Goal: Task Accomplishment & Management: Complete application form

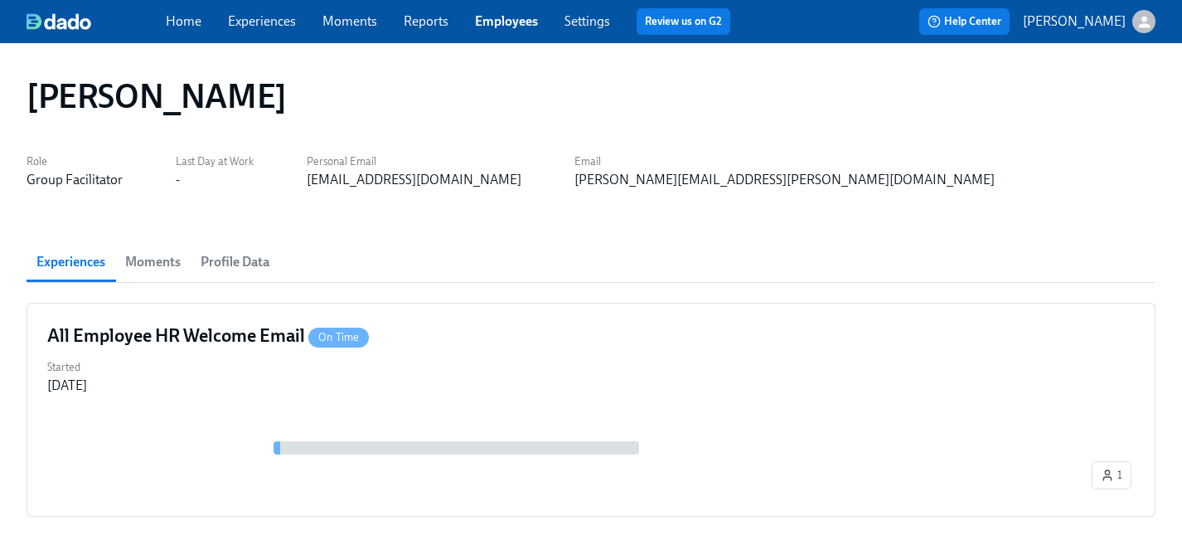
scroll to position [80, 0]
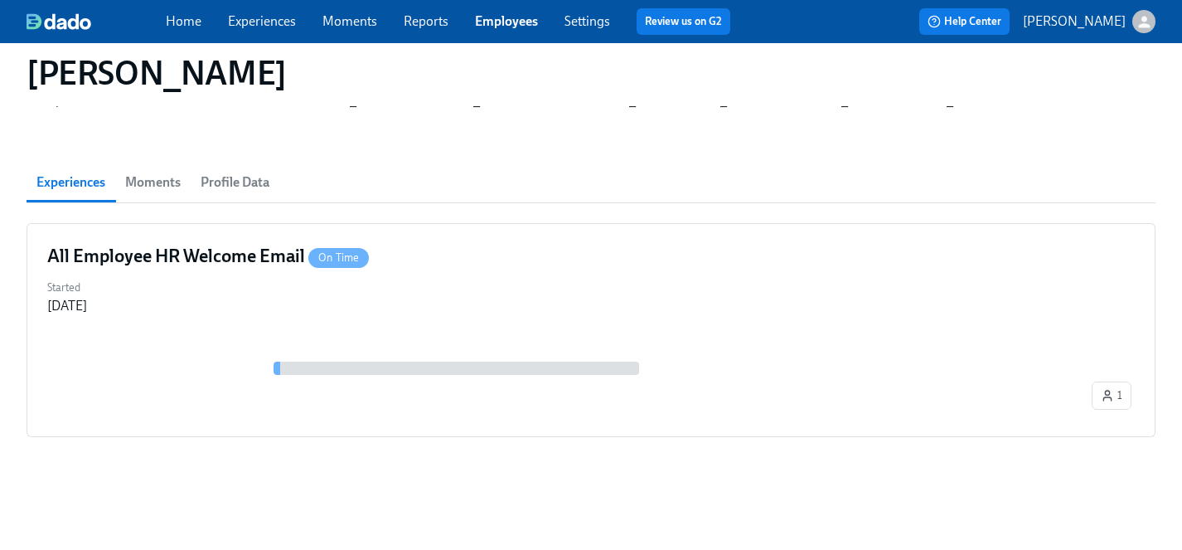
click at [509, 22] on link "Employees" at bounding box center [506, 21] width 63 height 16
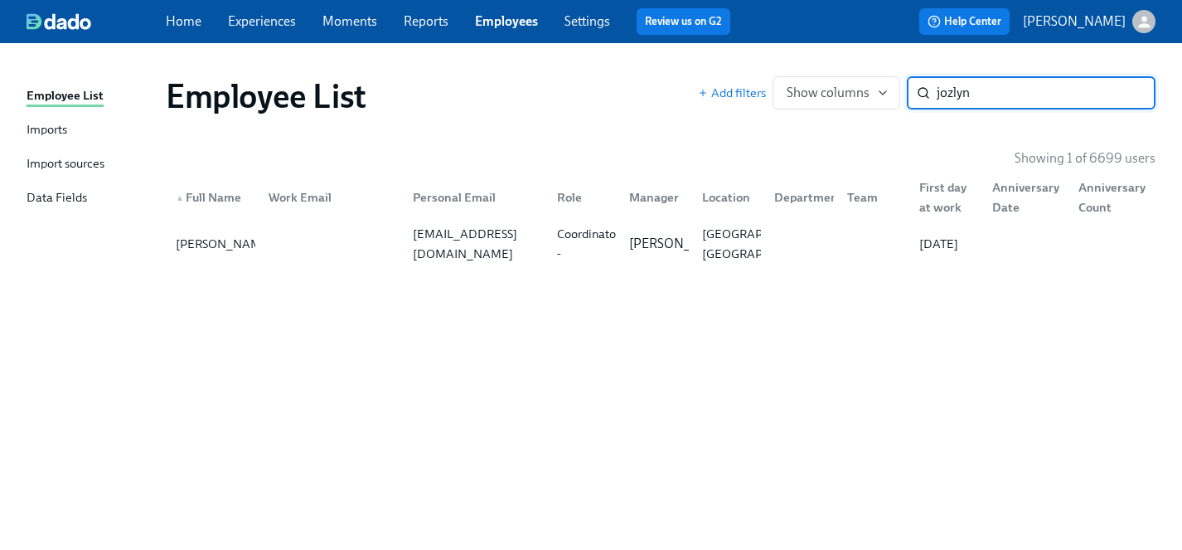
type input "jozlyn"
click at [196, 250] on div "[PERSON_NAME]" at bounding box center [224, 244] width 110 height 20
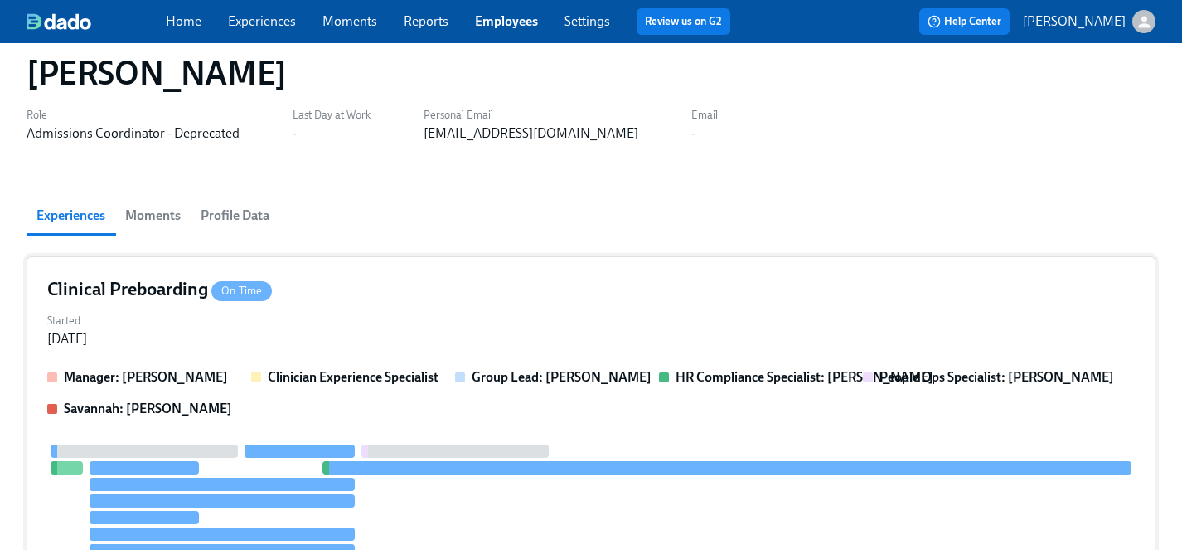
scroll to position [47, 0]
click at [344, 298] on div "Clinical Preboarding On Time" at bounding box center [591, 288] width 1088 height 25
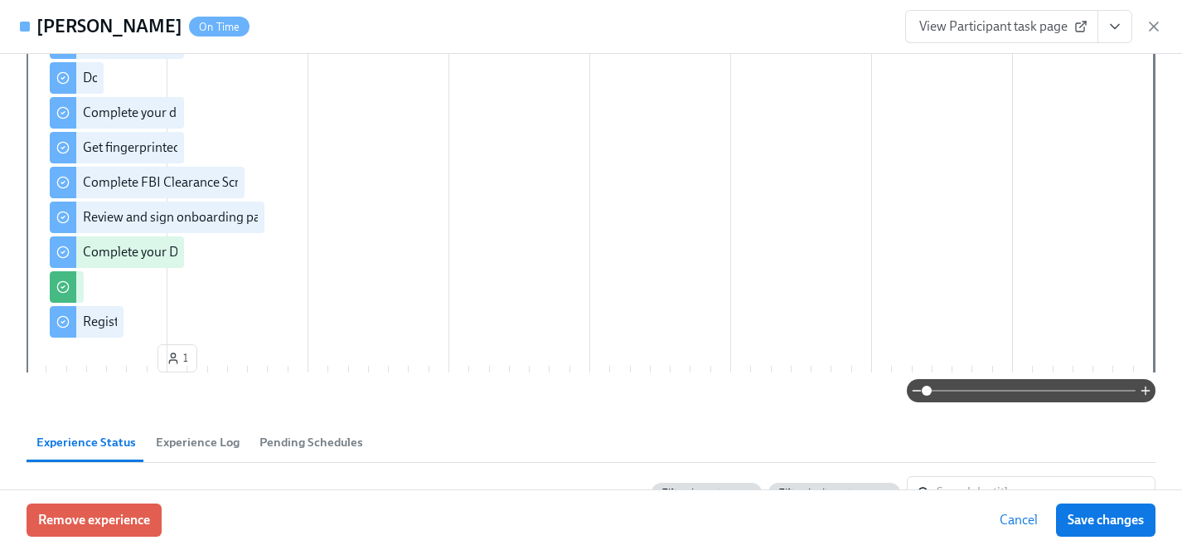
scroll to position [613, 0]
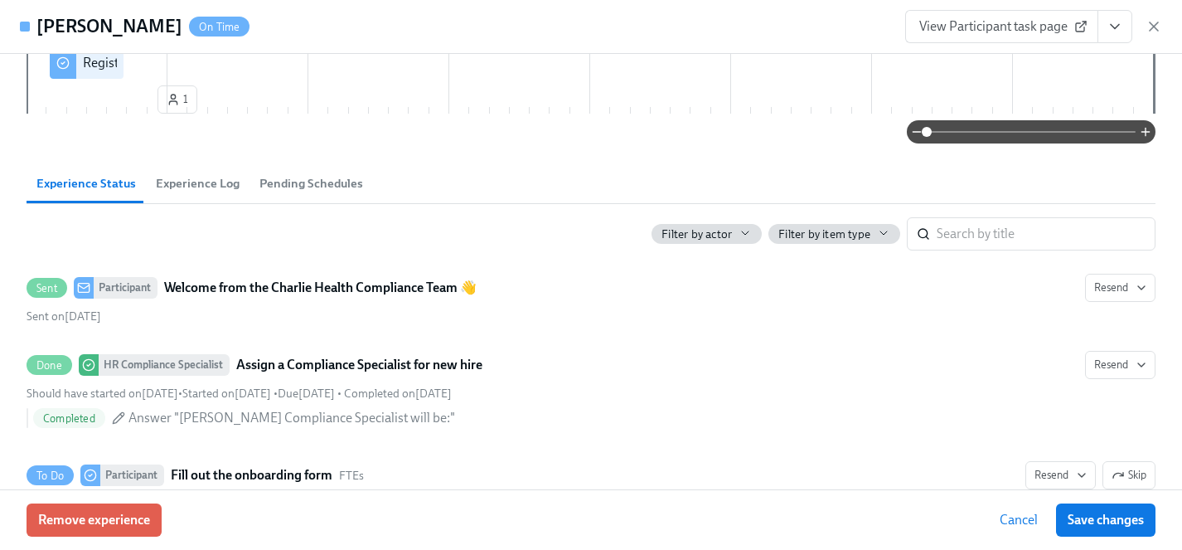
click at [207, 188] on span "Experience Log" at bounding box center [198, 183] width 84 height 19
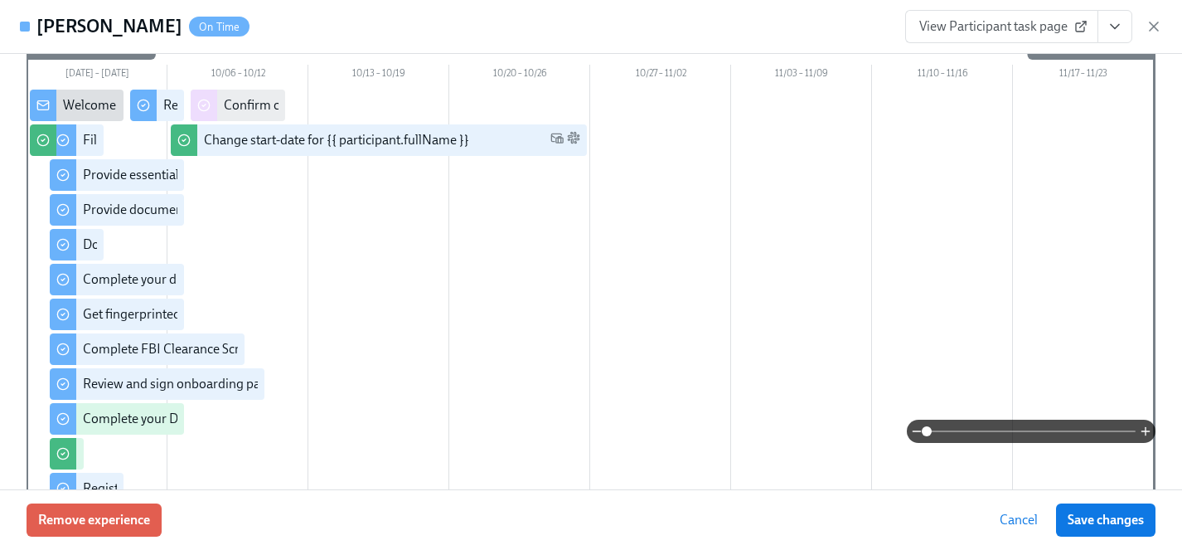
scroll to position [0, 0]
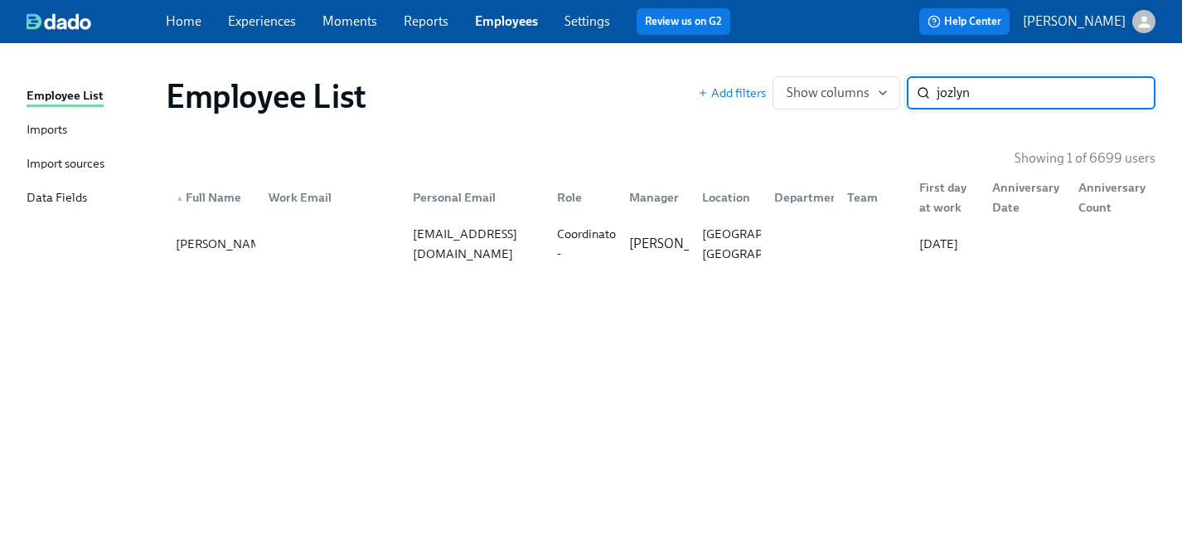
drag, startPoint x: 977, startPoint y: 92, endPoint x: 687, endPoint y: 63, distance: 291.6
click at [687, 63] on div "Employee List Add filters Show columns jozlyn ​" at bounding box center [661, 96] width 1016 height 66
type input "sajaya"
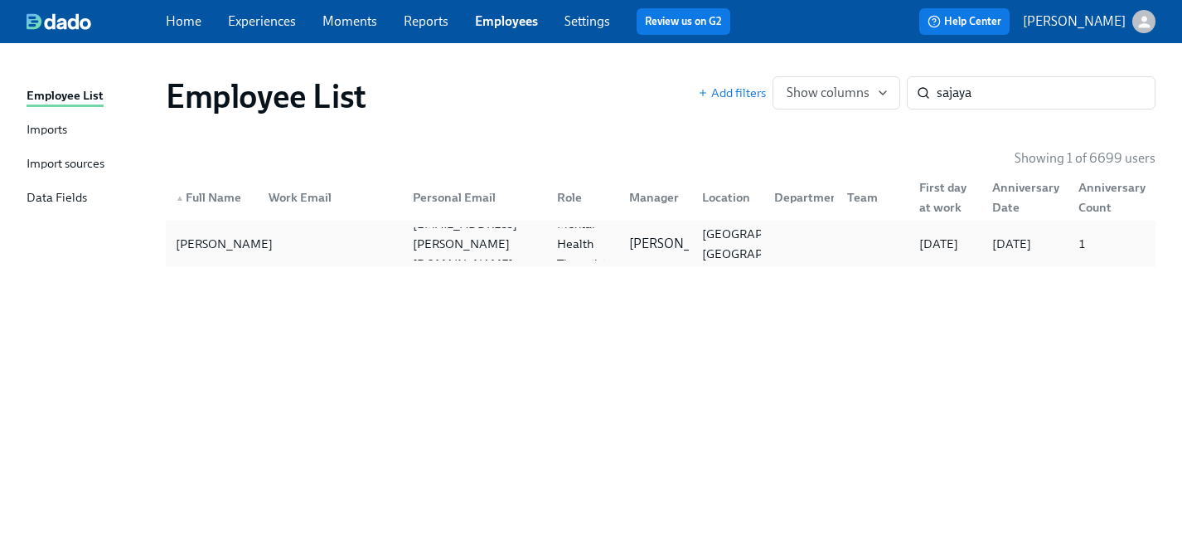
click at [191, 240] on div "[PERSON_NAME]" at bounding box center [224, 244] width 110 height 20
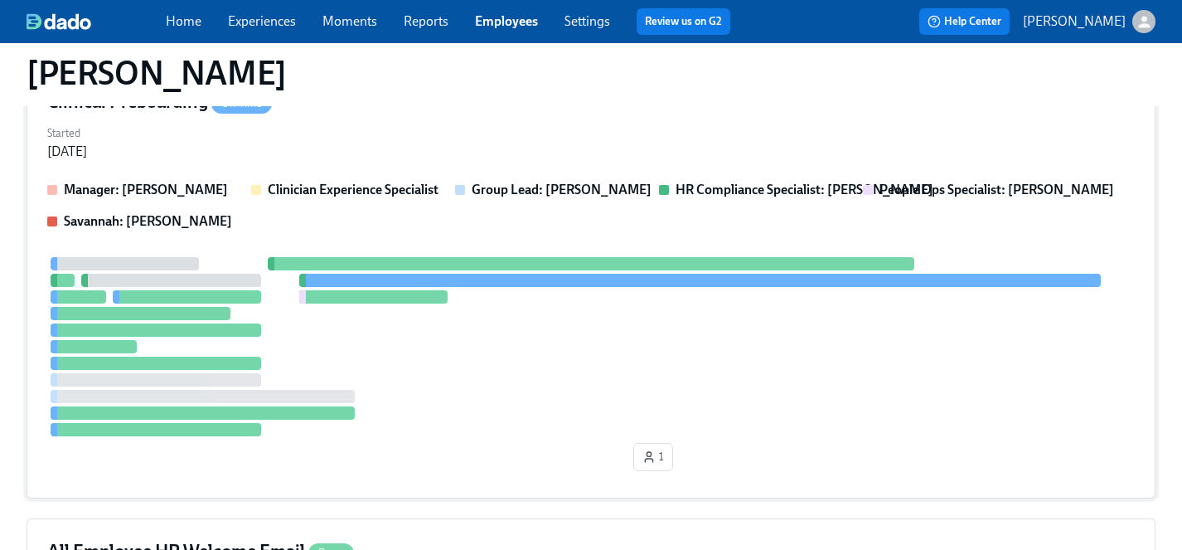
scroll to position [264, 0]
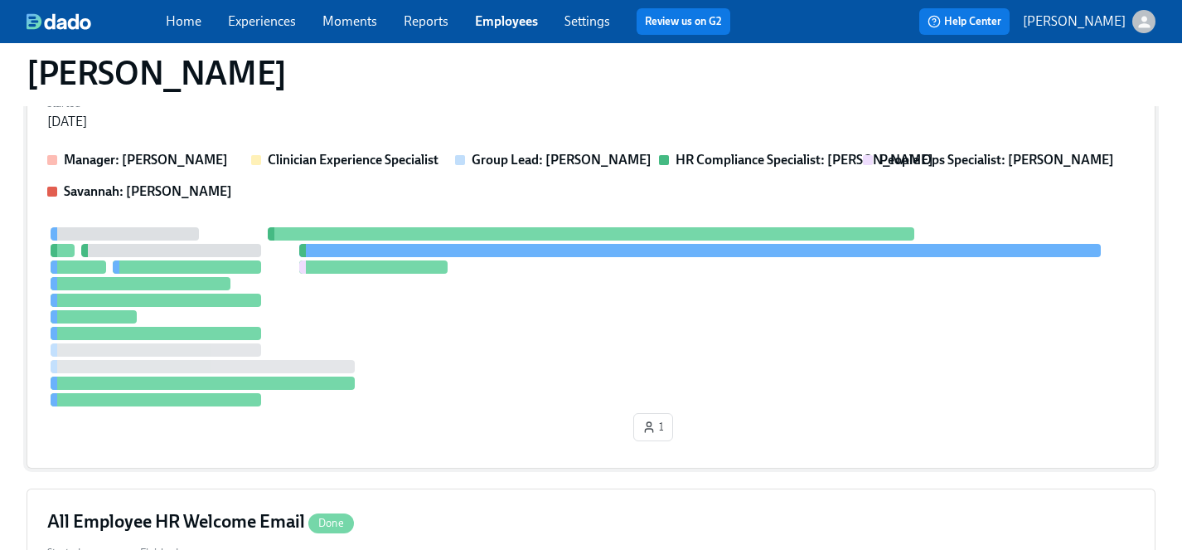
click at [496, 351] on div at bounding box center [591, 316] width 1088 height 179
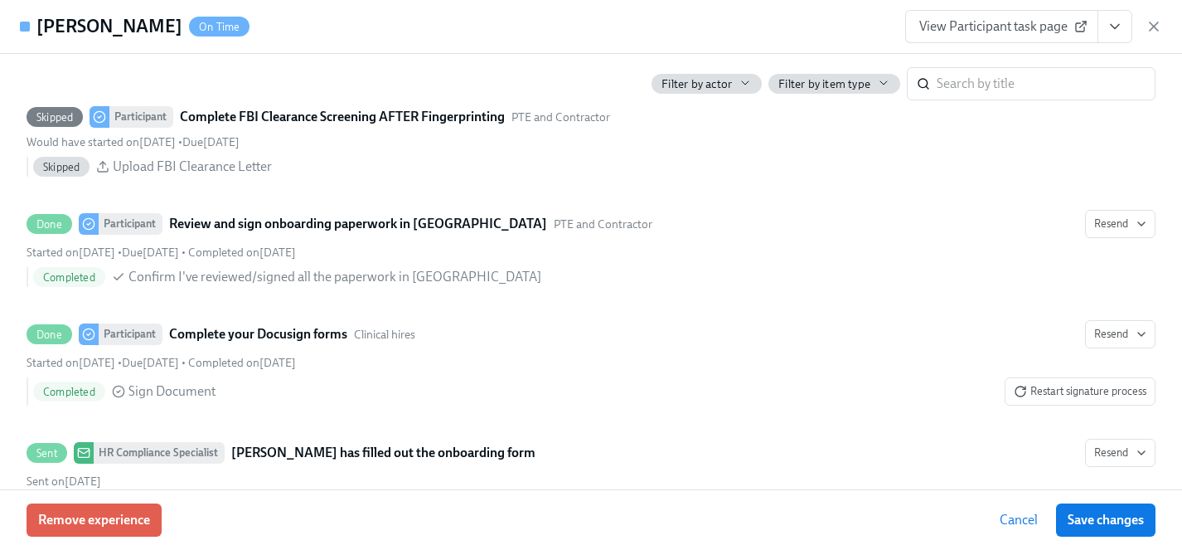
scroll to position [2326, 0]
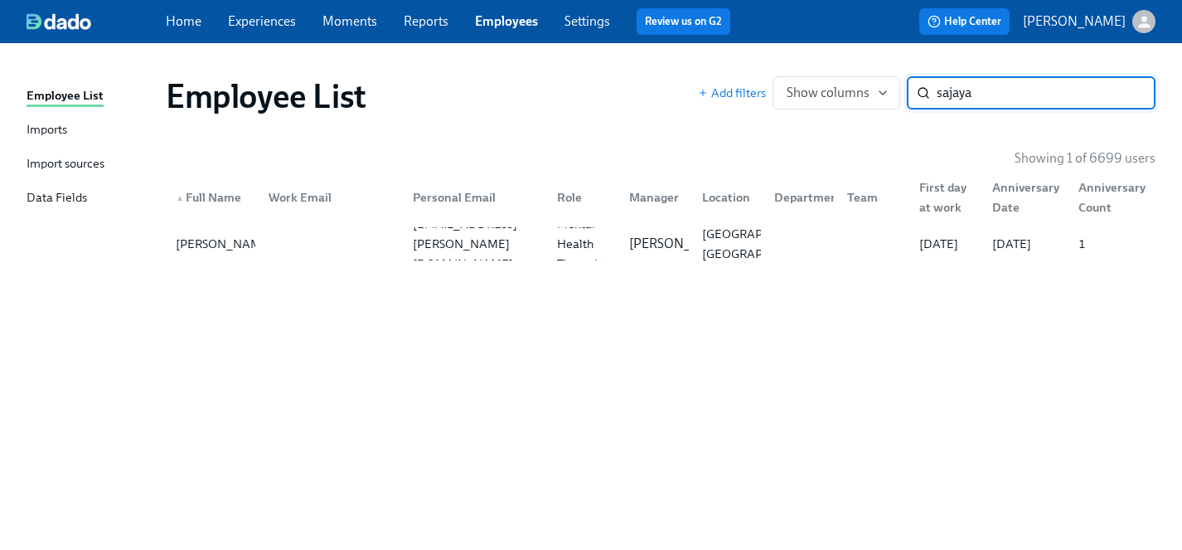
drag, startPoint x: 982, startPoint y: 92, endPoint x: 695, endPoint y: 92, distance: 286.8
click at [695, 92] on div "Employee List Add filters Show columns sajaya ​" at bounding box center [661, 96] width 990 height 40
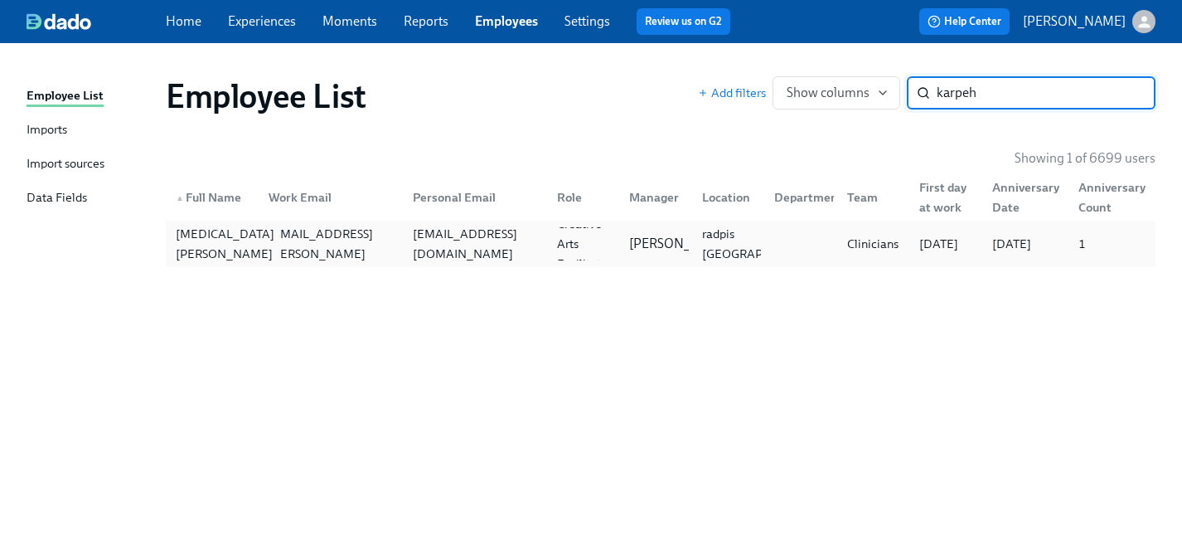
type input "karpeh"
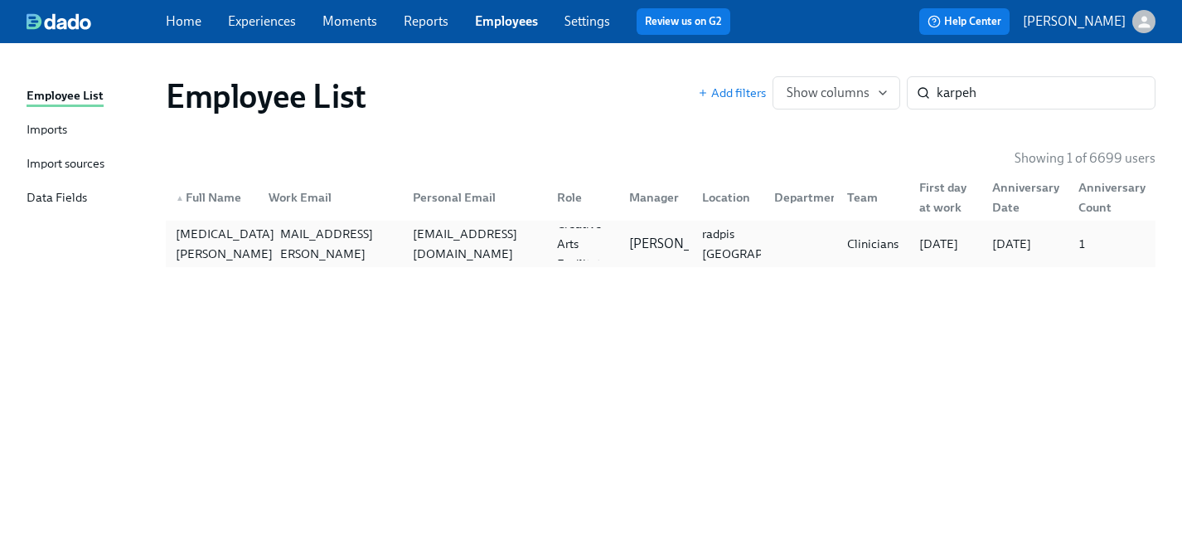
click at [198, 251] on div "[MEDICAL_DATA][PERSON_NAME]" at bounding box center [225, 244] width 112 height 40
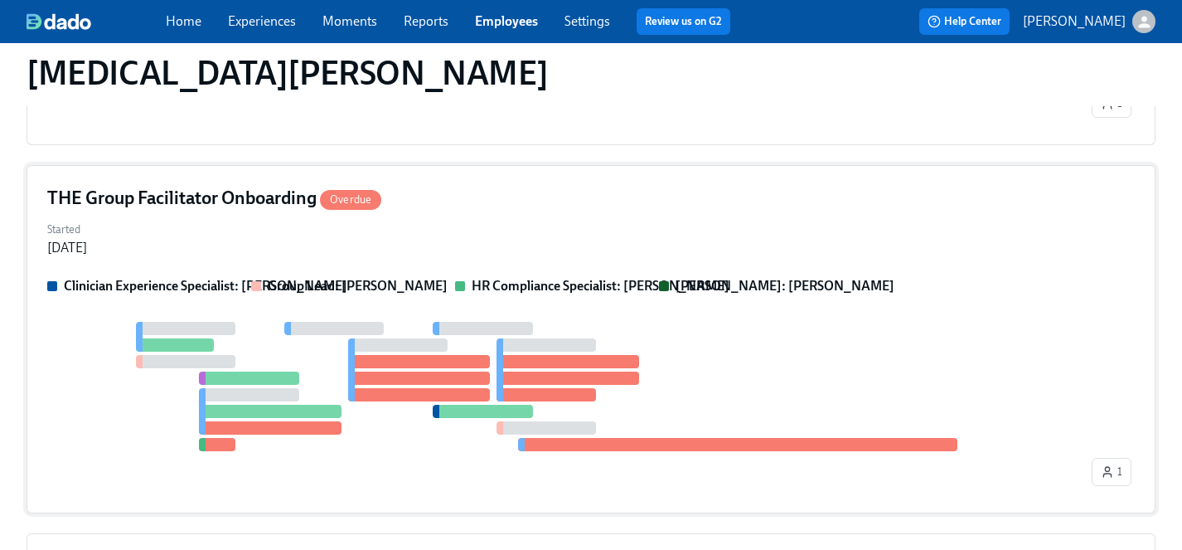
scroll to position [606, 0]
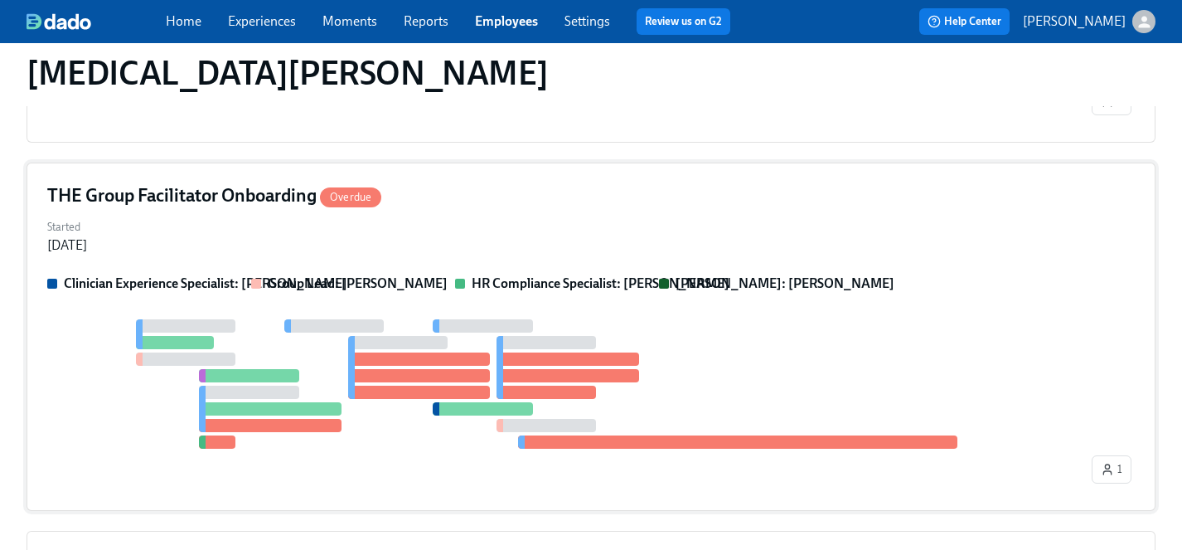
click at [484, 234] on div "Started [DATE]" at bounding box center [591, 235] width 1088 height 40
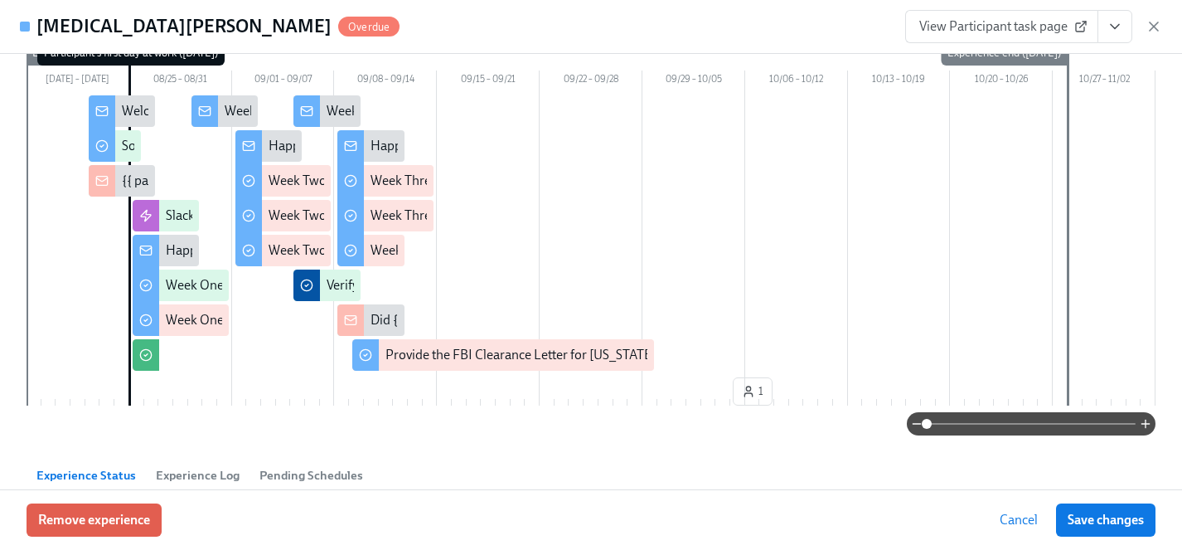
scroll to position [0, 0]
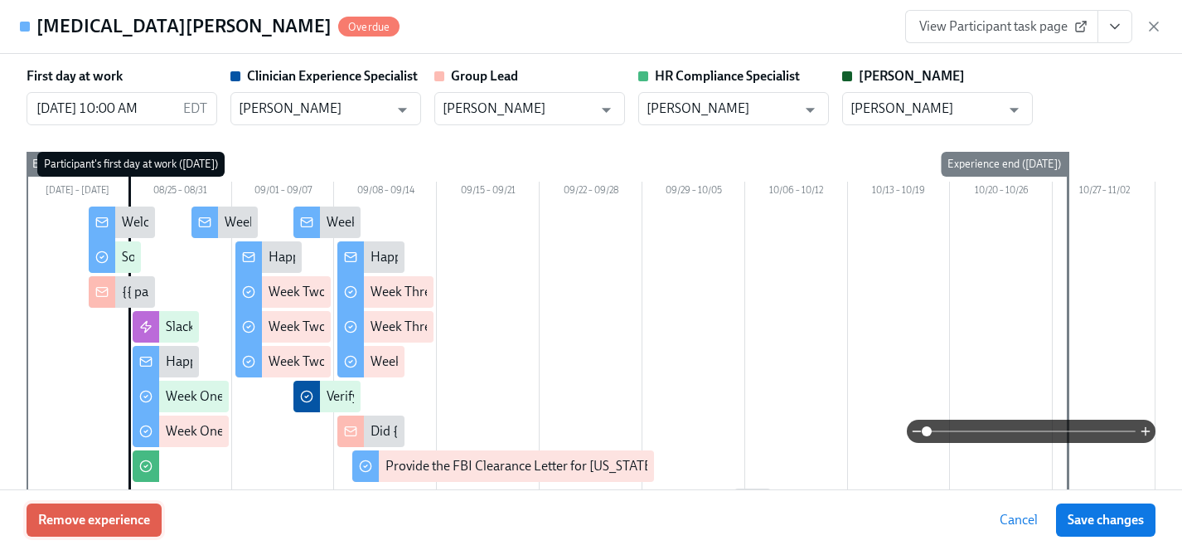
click at [124, 516] on span "Remove experience" at bounding box center [94, 519] width 112 height 17
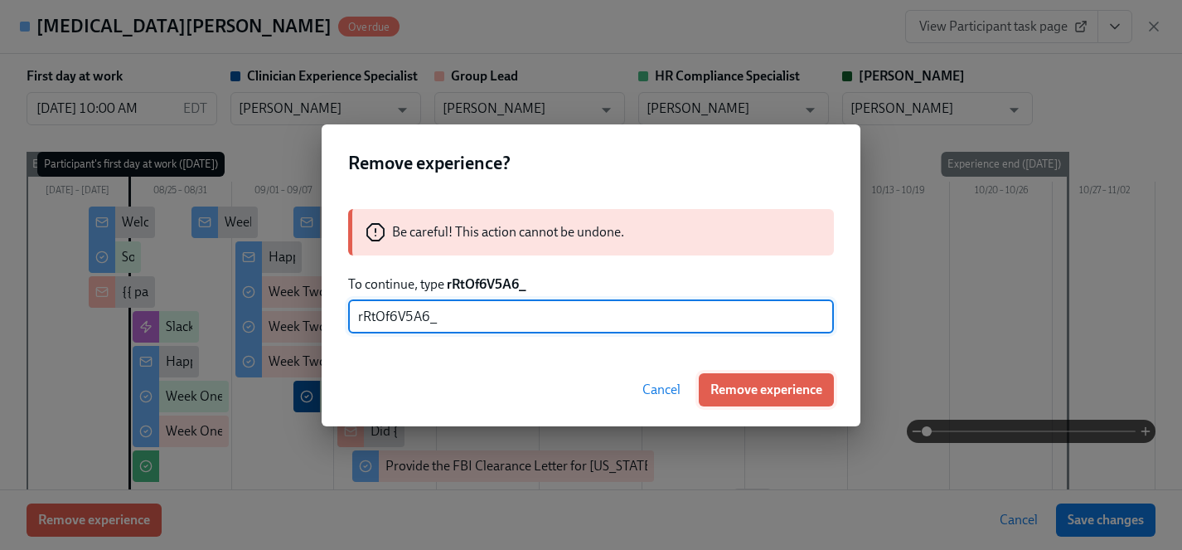
type input "rRtOf6V5A6_"
click at [763, 390] on span "Remove experience" at bounding box center [766, 389] width 112 height 17
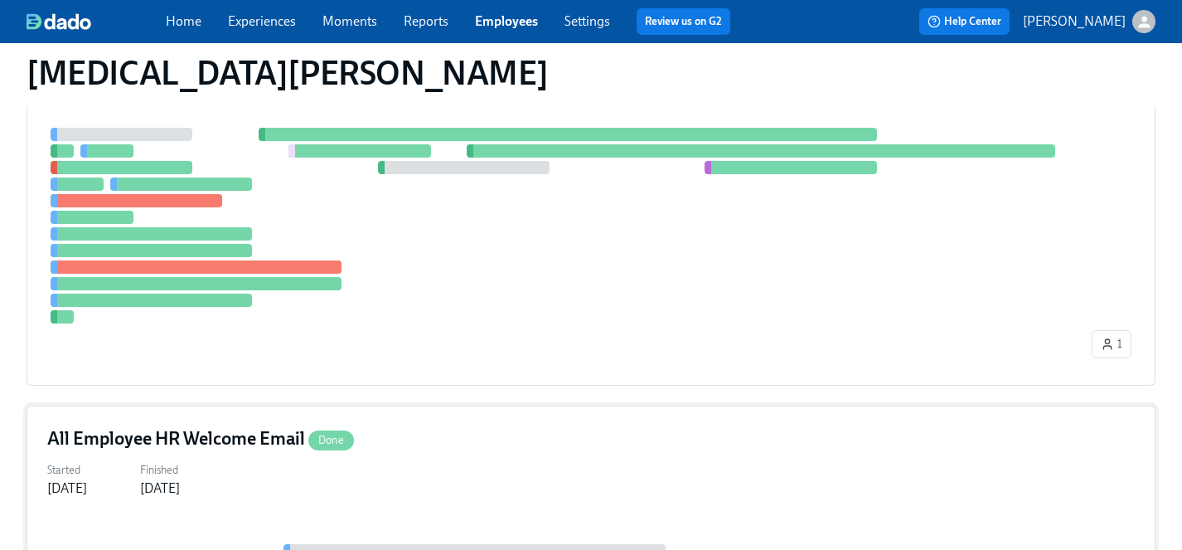
scroll to position [217, 0]
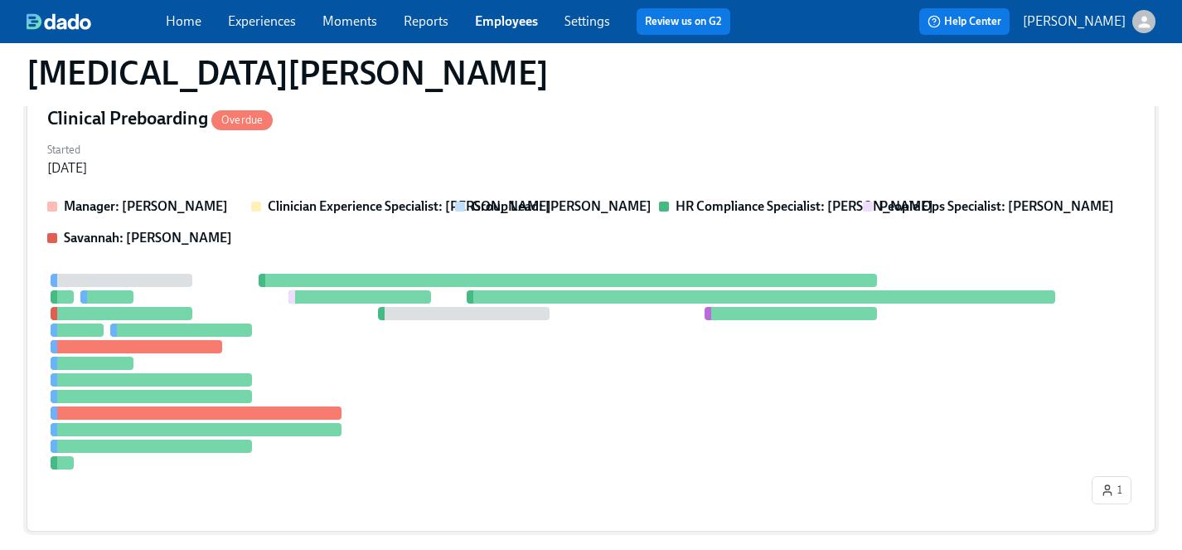
click at [470, 444] on div at bounding box center [567, 372] width 1041 height 196
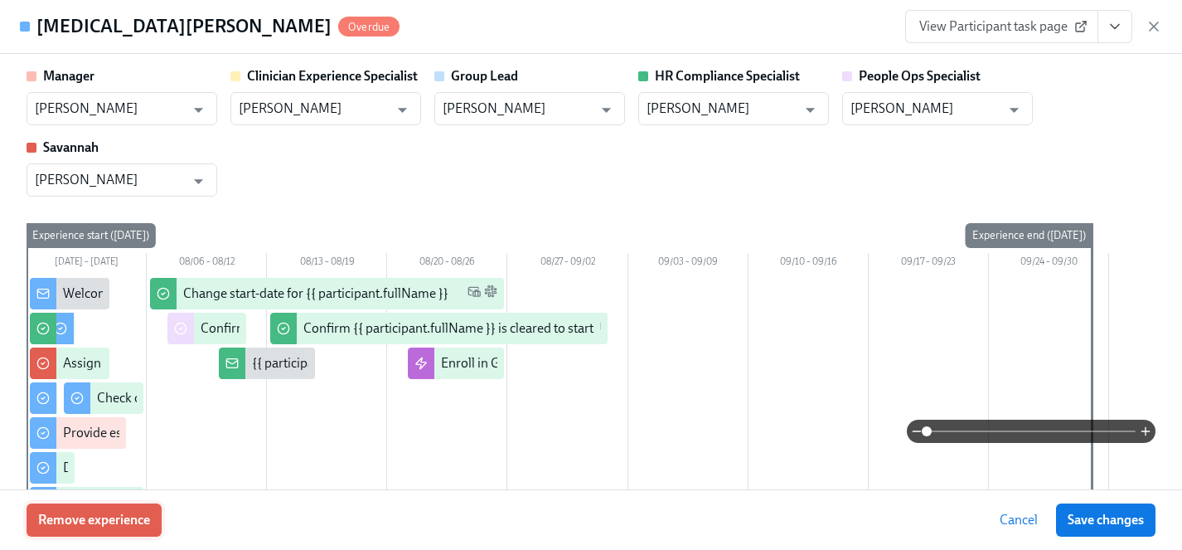
click at [143, 511] on span "Remove experience" at bounding box center [94, 519] width 112 height 17
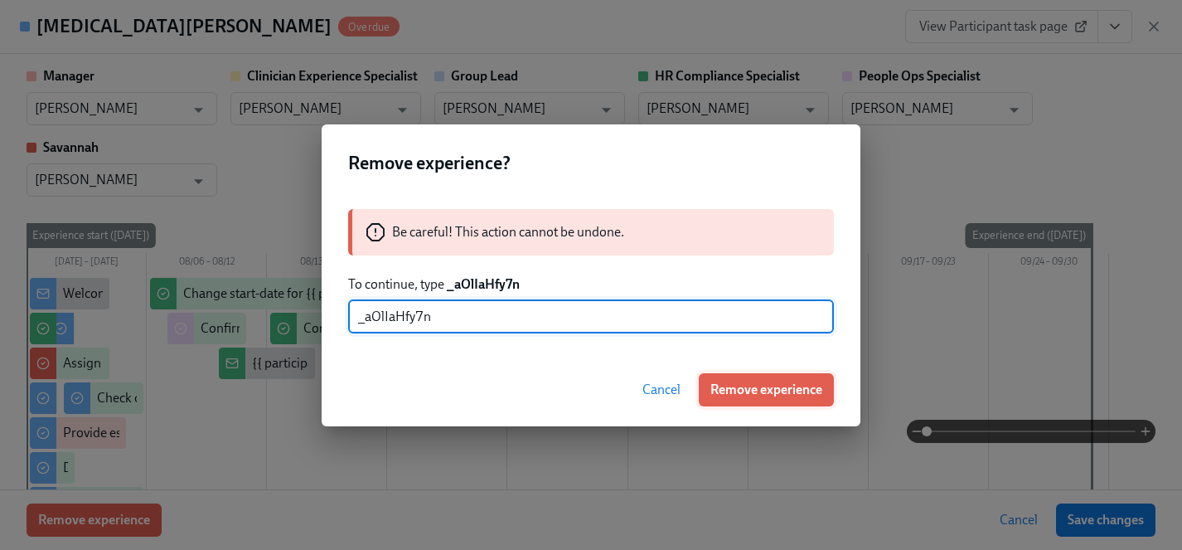
type input "_aOlIaHfy7n"
click at [769, 389] on span "Remove experience" at bounding box center [766, 389] width 112 height 17
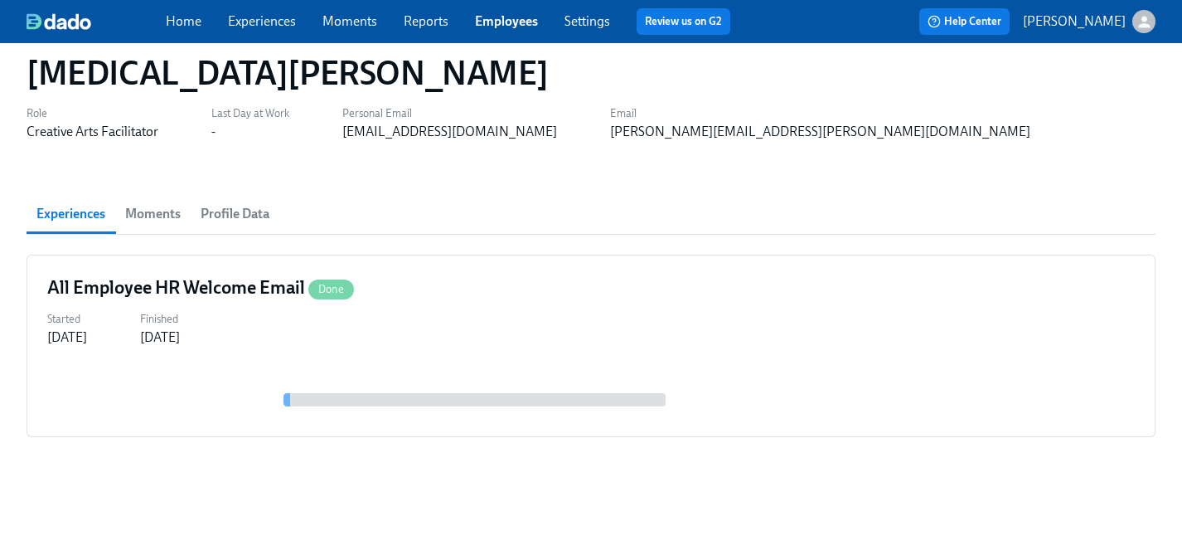
scroll to position [48, 0]
click at [247, 21] on link "Experiences" at bounding box center [262, 21] width 68 height 16
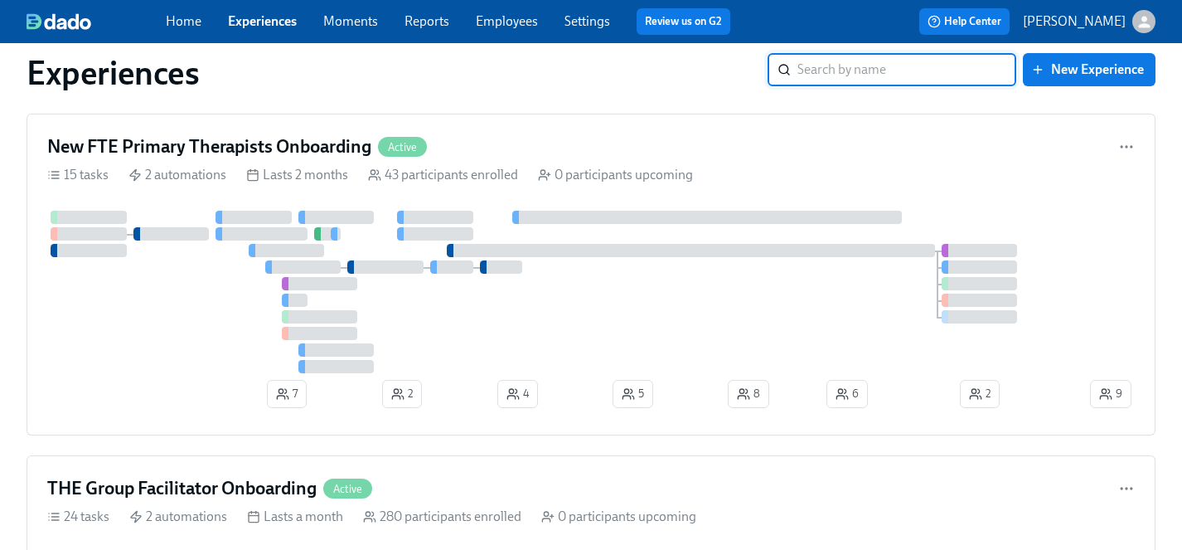
scroll to position [399, 0]
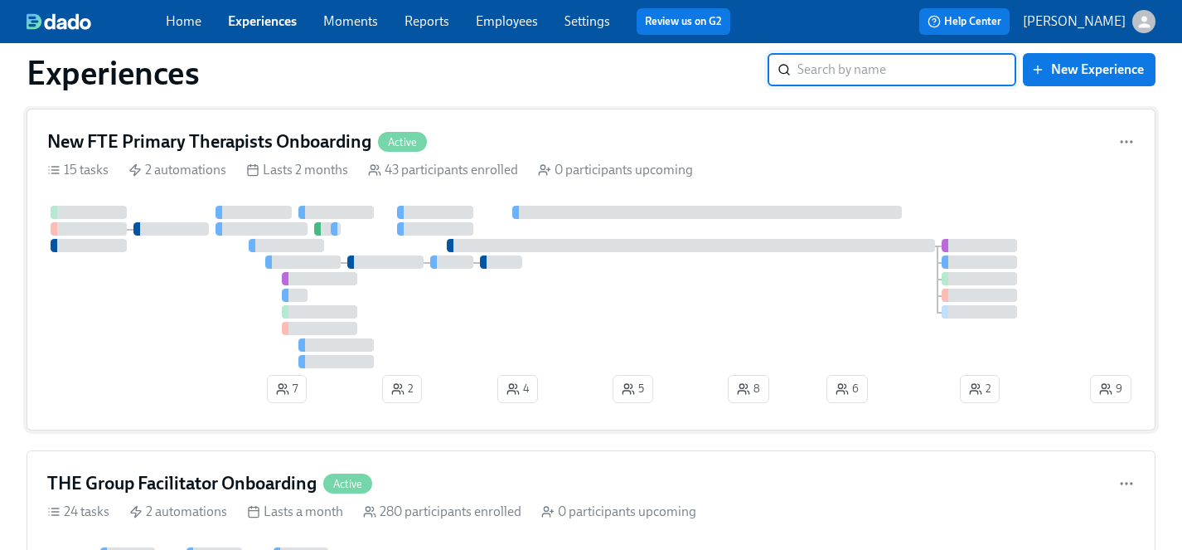
click at [235, 330] on div at bounding box center [566, 287] width 1039 height 162
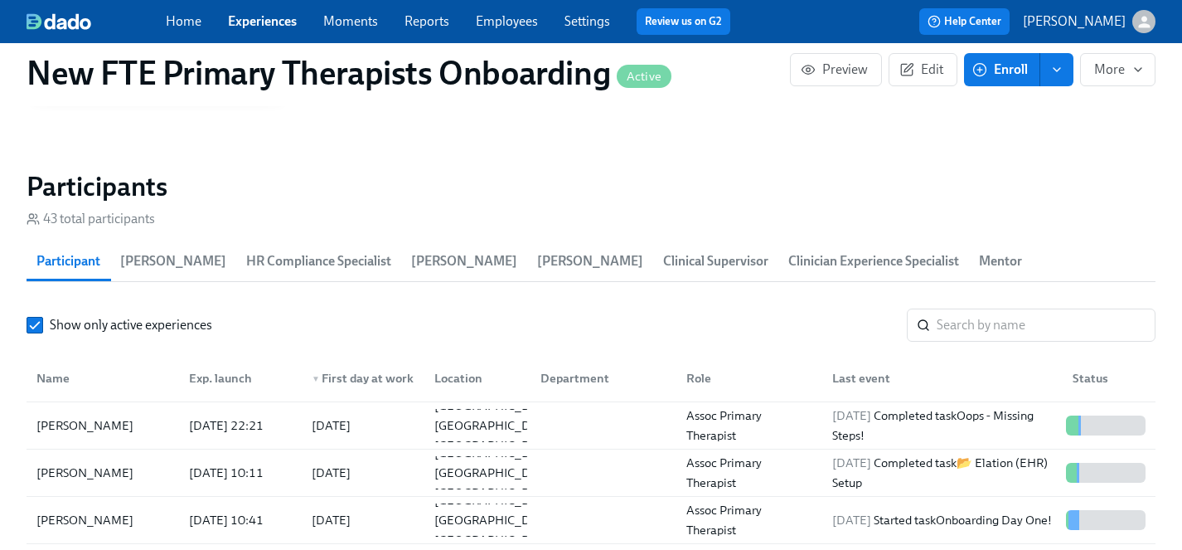
scroll to position [1427, 0]
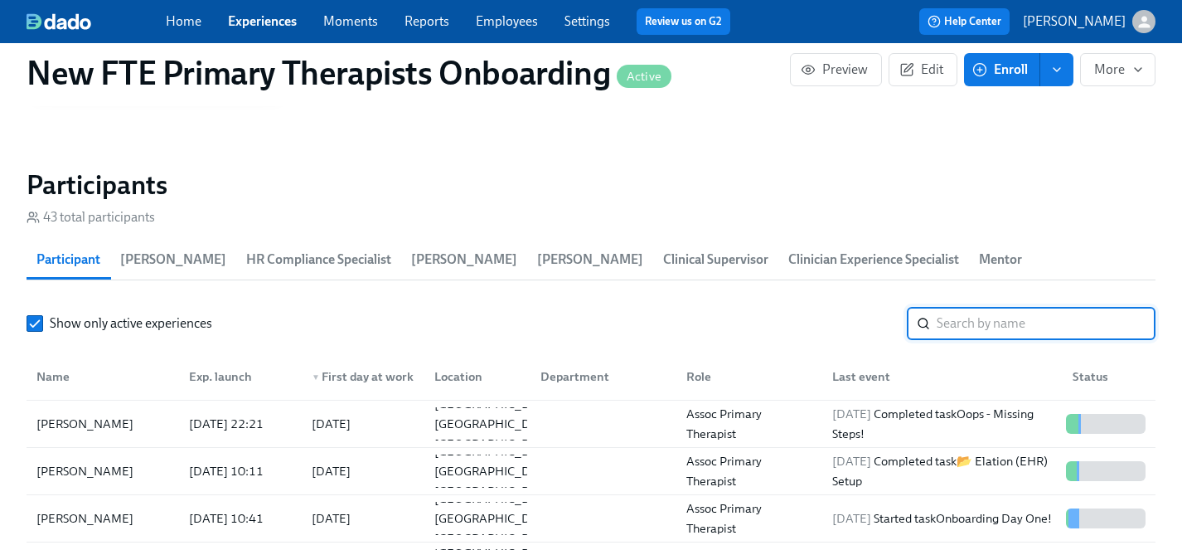
click at [981, 307] on input "search" at bounding box center [1046, 323] width 219 height 33
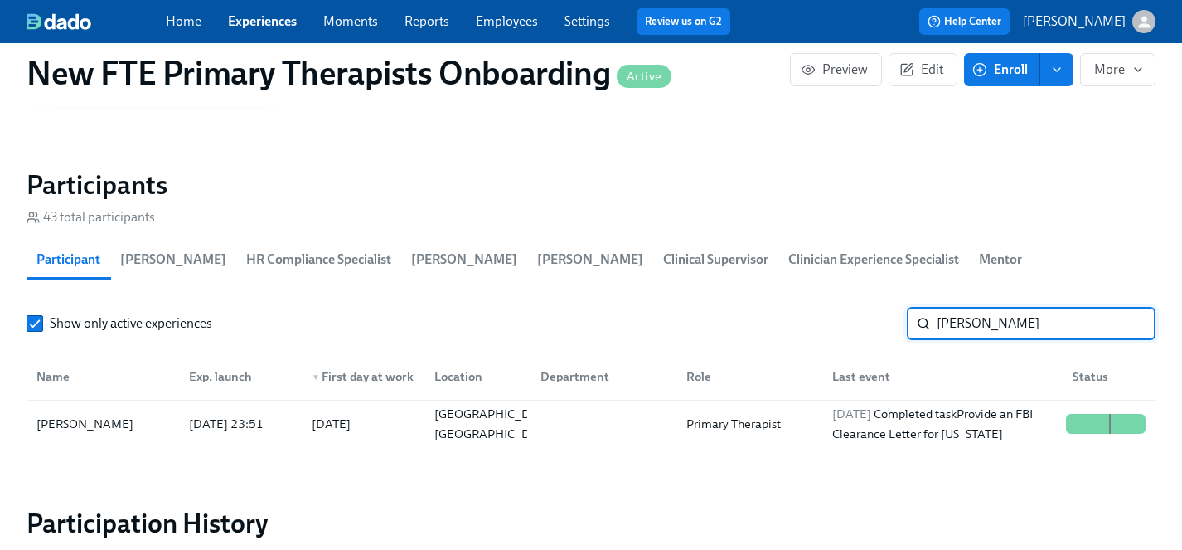
type input "[PERSON_NAME]"
click at [1004, 80] on button "Enroll" at bounding box center [1002, 69] width 76 height 33
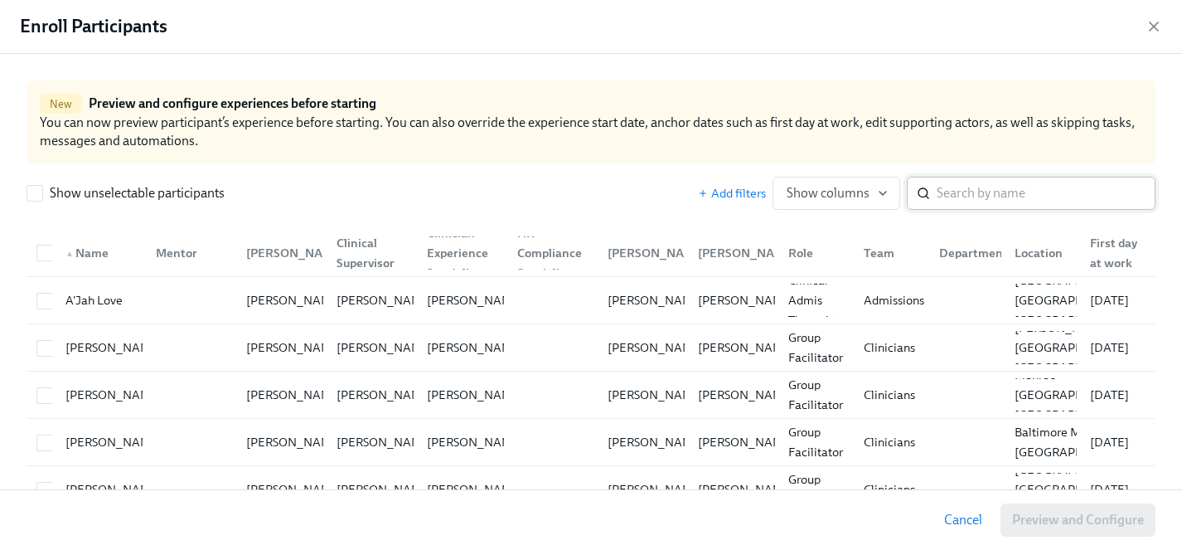
click at [977, 198] on input "search" at bounding box center [1046, 193] width 219 height 33
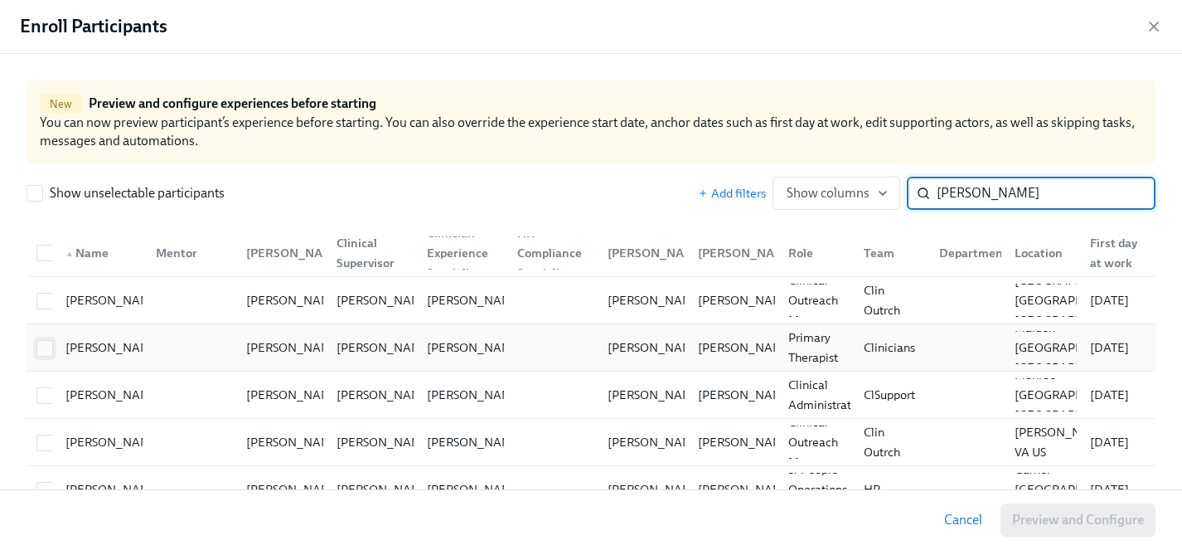
type input "[PERSON_NAME]"
click at [47, 347] on input "checkbox" at bounding box center [44, 348] width 15 height 15
checkbox input "true"
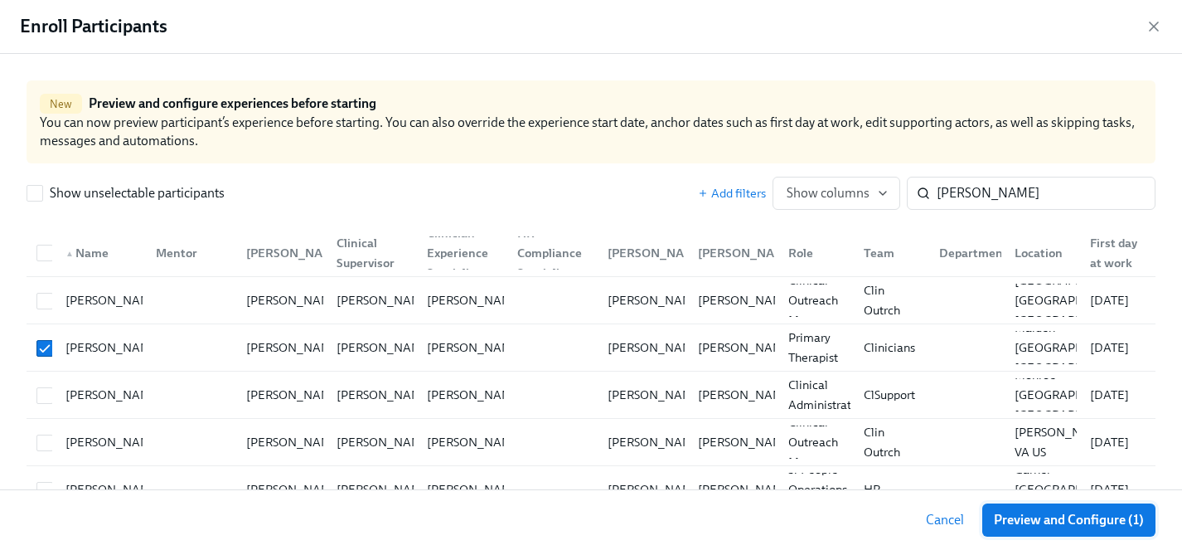
click at [1057, 519] on span "Preview and Configure (1)" at bounding box center [1069, 519] width 150 height 17
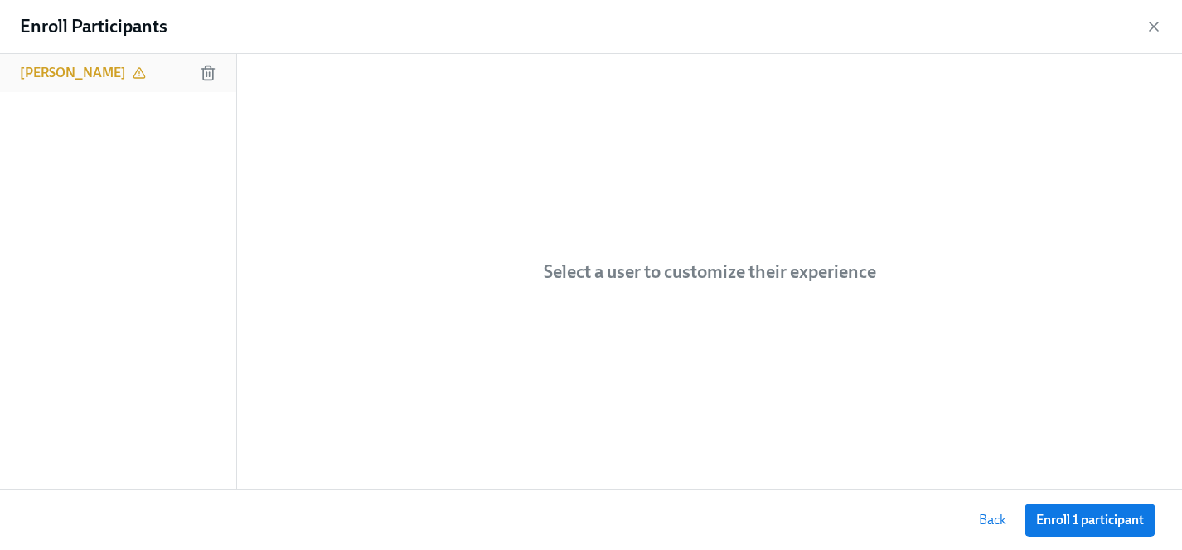
click at [66, 73] on h6 "[PERSON_NAME]" at bounding box center [73, 73] width 106 height 18
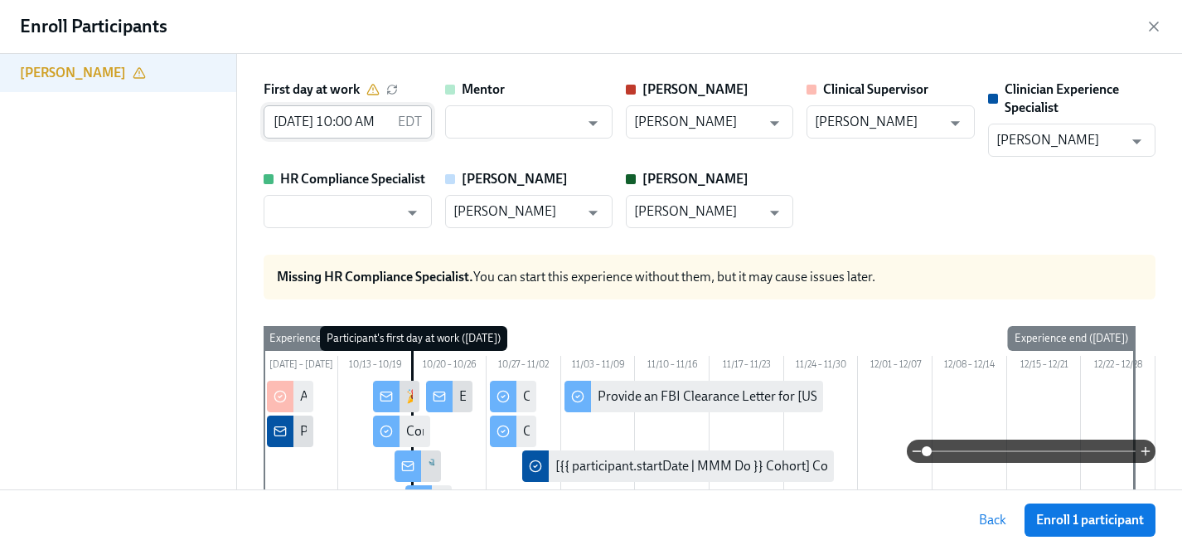
click at [302, 119] on input "[DATE] 10:00 AM" at bounding box center [327, 121] width 127 height 33
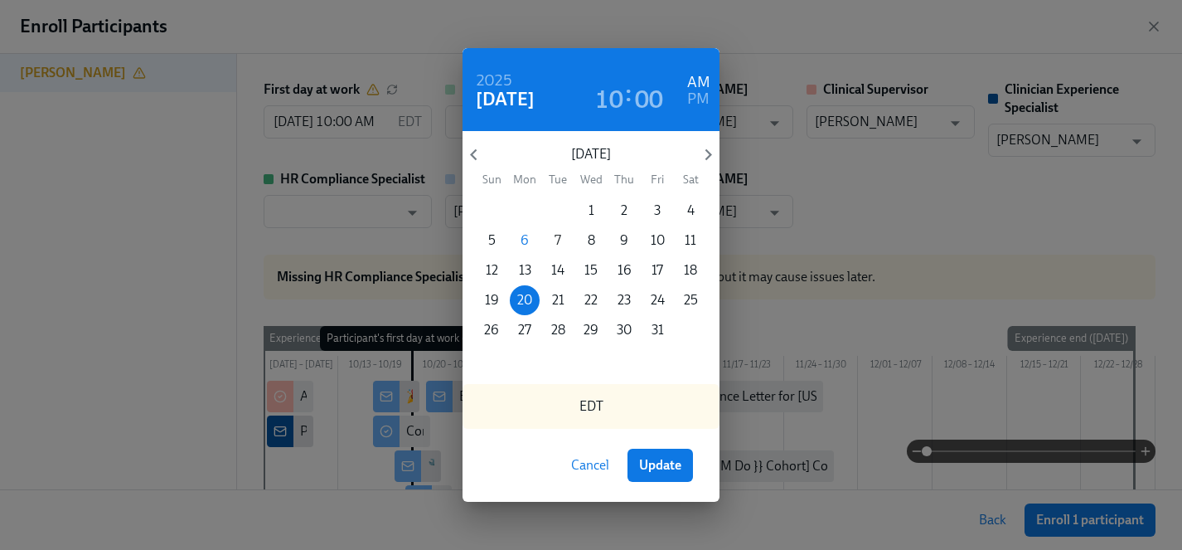
click at [561, 229] on button "7" at bounding box center [558, 240] width 30 height 30
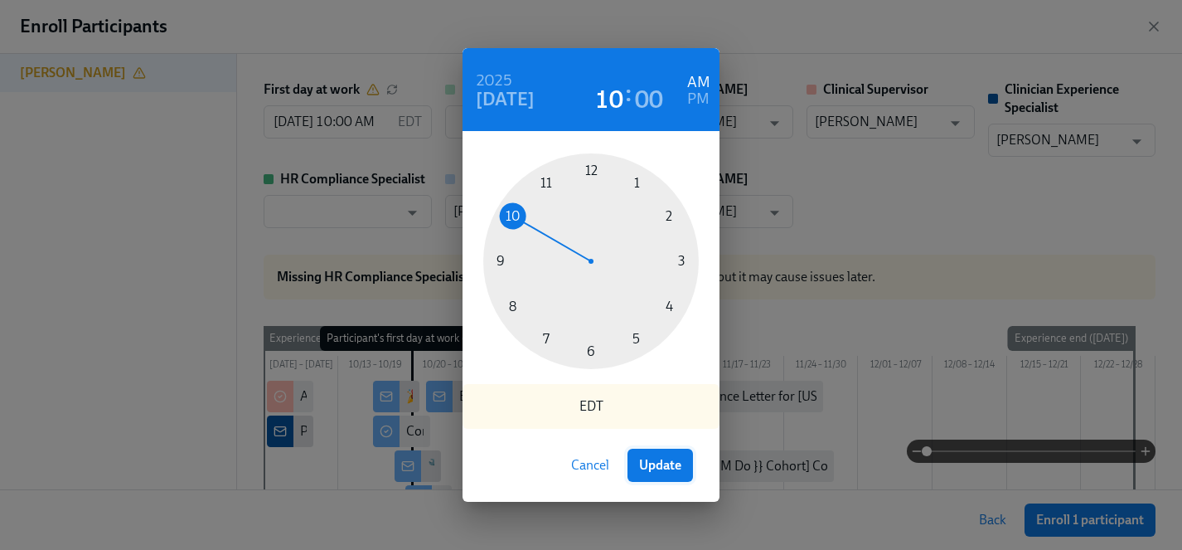
click at [661, 463] on span "Update" at bounding box center [660, 465] width 42 height 17
type input "[DATE] 10:00 AM"
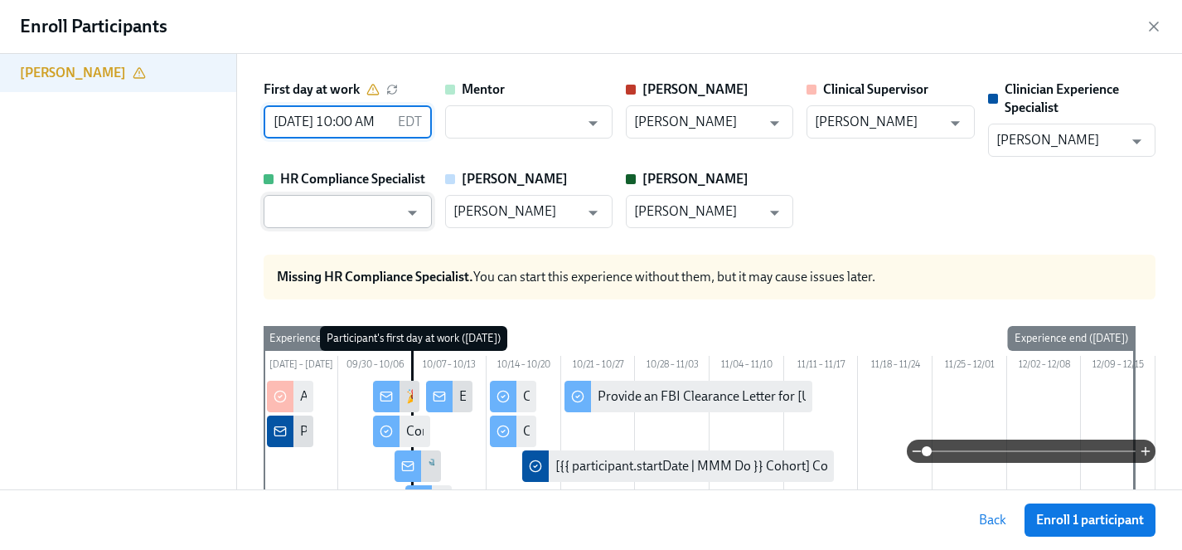
click at [346, 216] on input "text" at bounding box center [335, 211] width 127 height 33
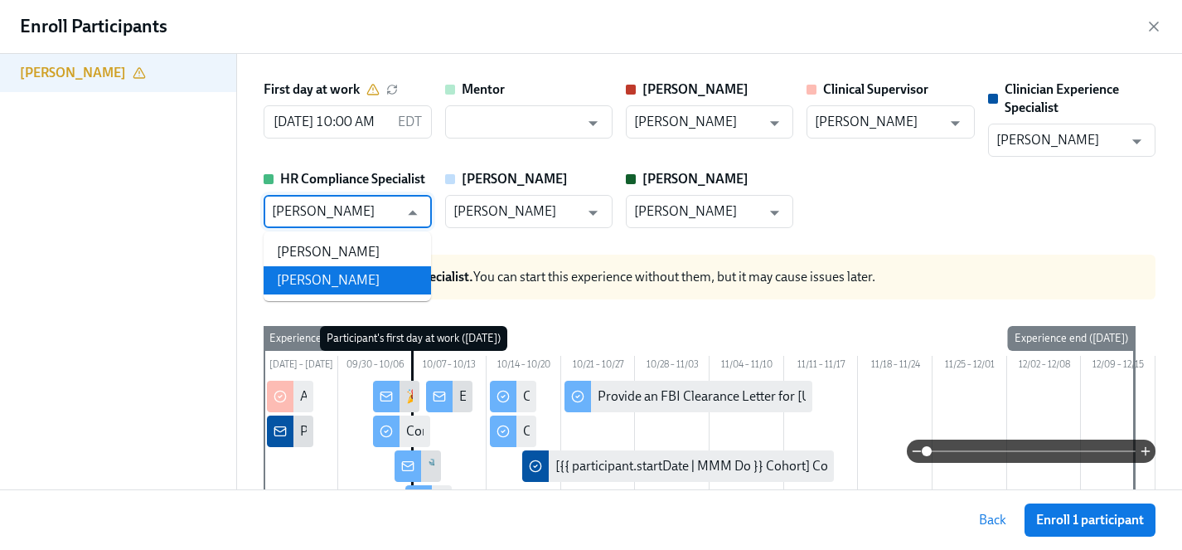
click at [329, 282] on li "[PERSON_NAME]" at bounding box center [347, 280] width 167 height 28
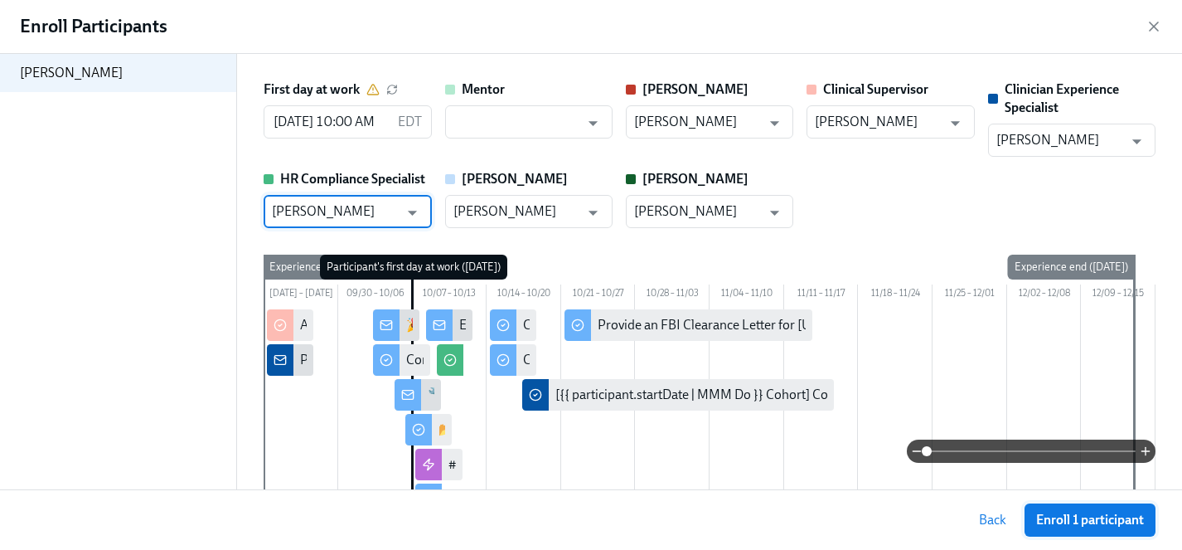
type input "[PERSON_NAME]"
click at [1083, 522] on span "Enroll 1 participant" at bounding box center [1090, 519] width 108 height 17
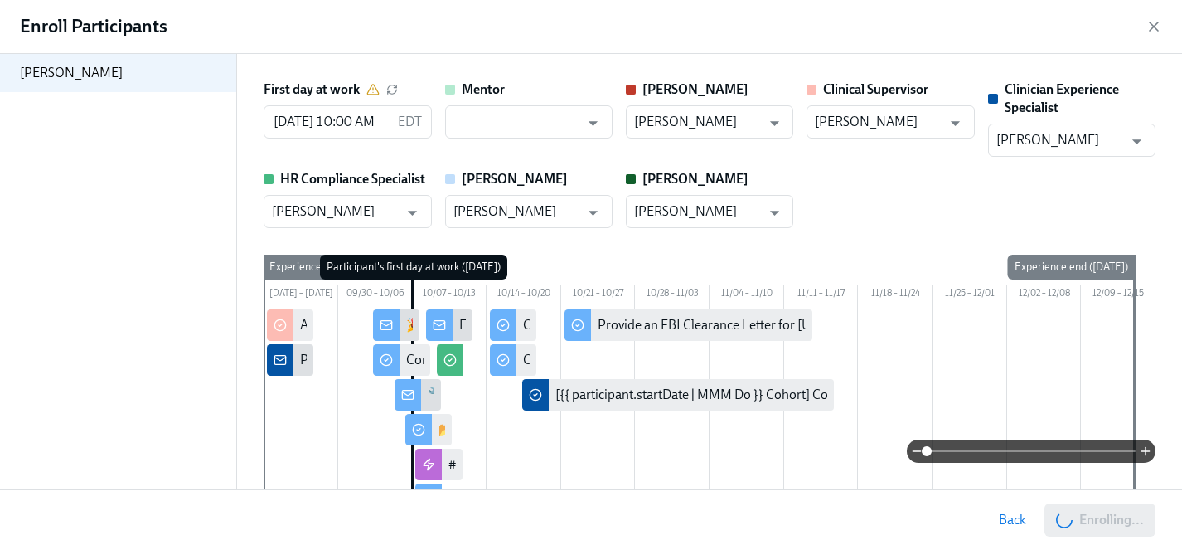
scroll to position [1505, 0]
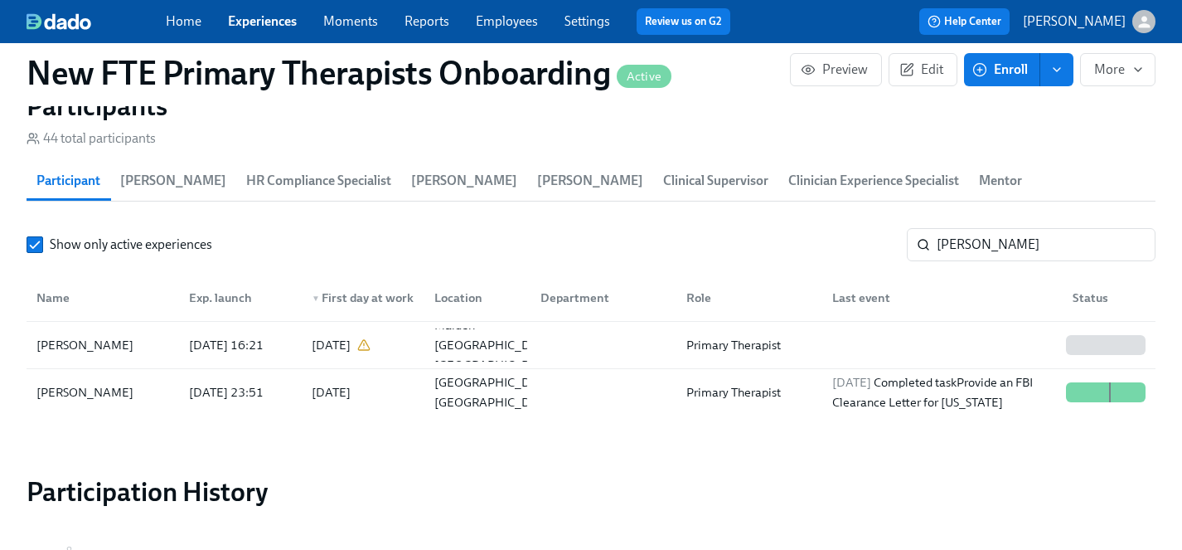
scroll to position [0, 15098]
click at [498, 20] on link "Employees" at bounding box center [507, 21] width 62 height 16
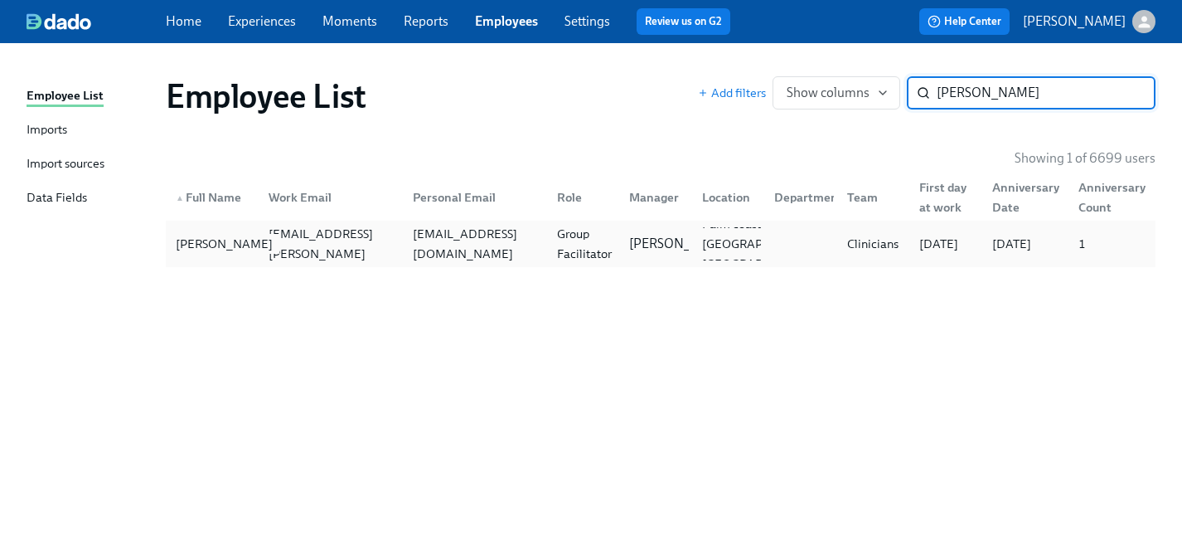
type input "[PERSON_NAME]"
click at [212, 242] on div "[PERSON_NAME]" at bounding box center [224, 244] width 110 height 20
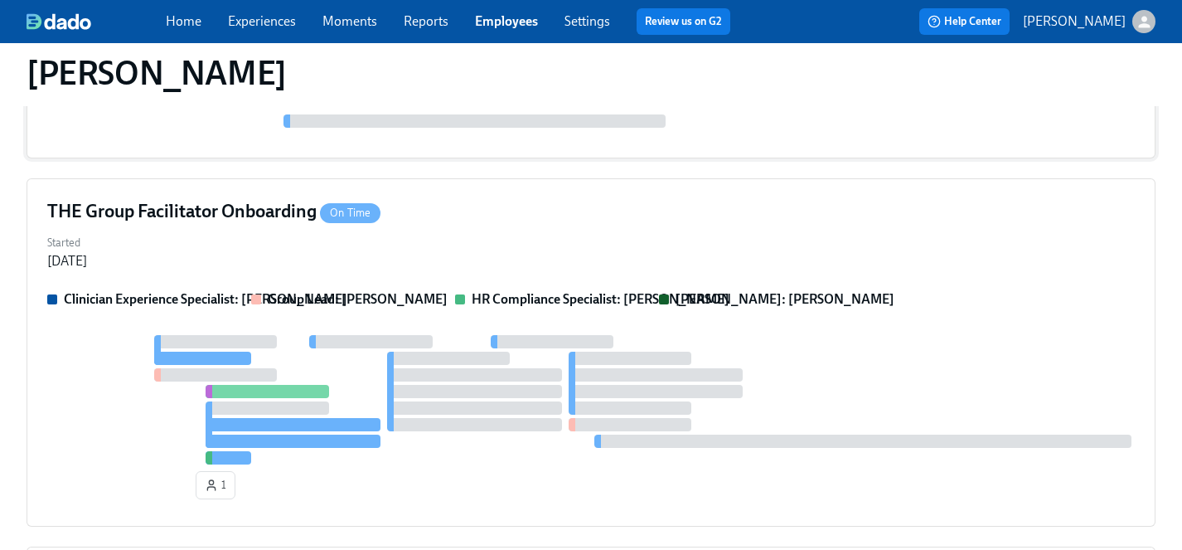
scroll to position [393, 0]
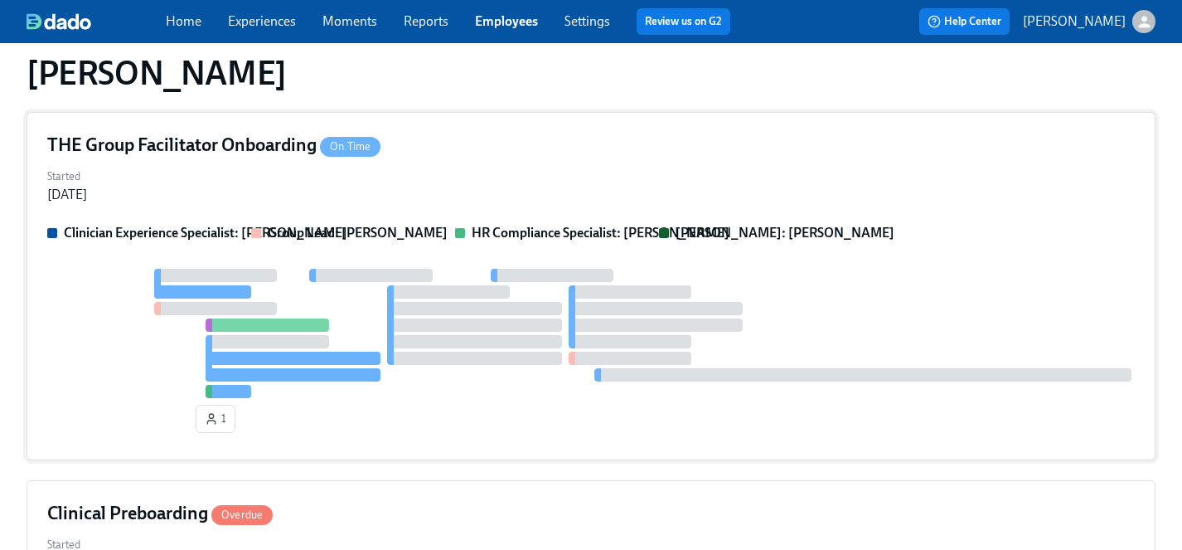
click at [500, 408] on div "1" at bounding box center [591, 354] width 1088 height 171
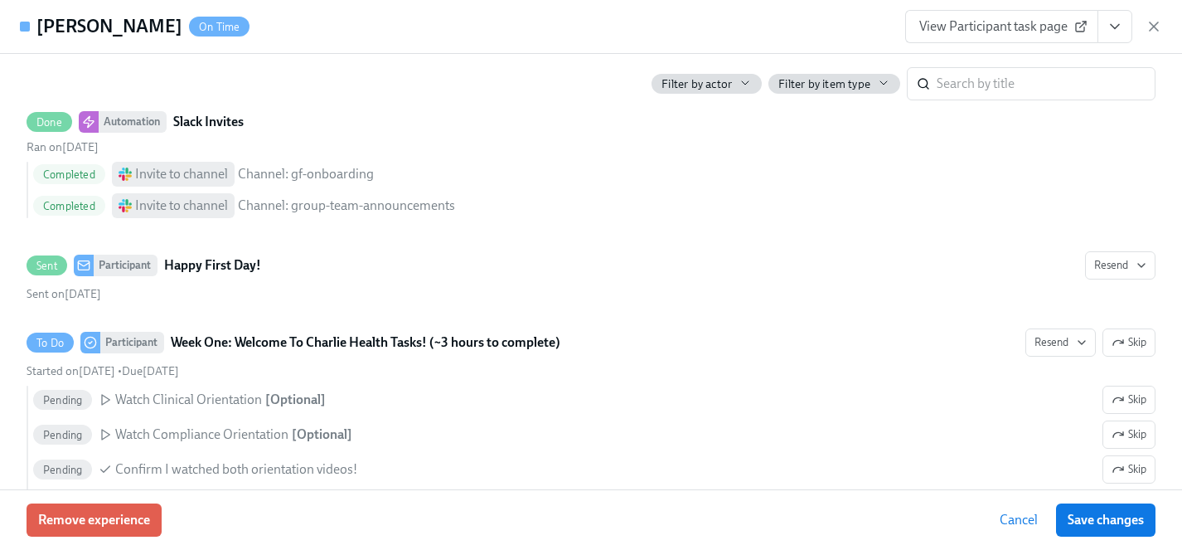
scroll to position [952, 0]
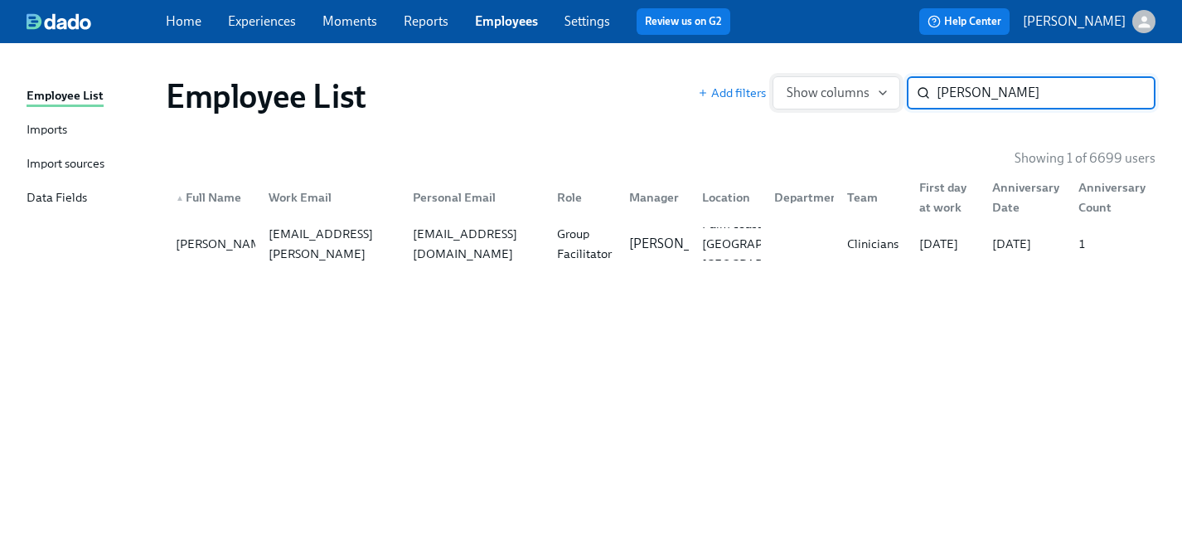
drag, startPoint x: 1016, startPoint y: 96, endPoint x: 797, endPoint y: 94, distance: 219.7
click at [797, 94] on div "Add filters Show columns [PERSON_NAME] ​" at bounding box center [927, 92] width 458 height 33
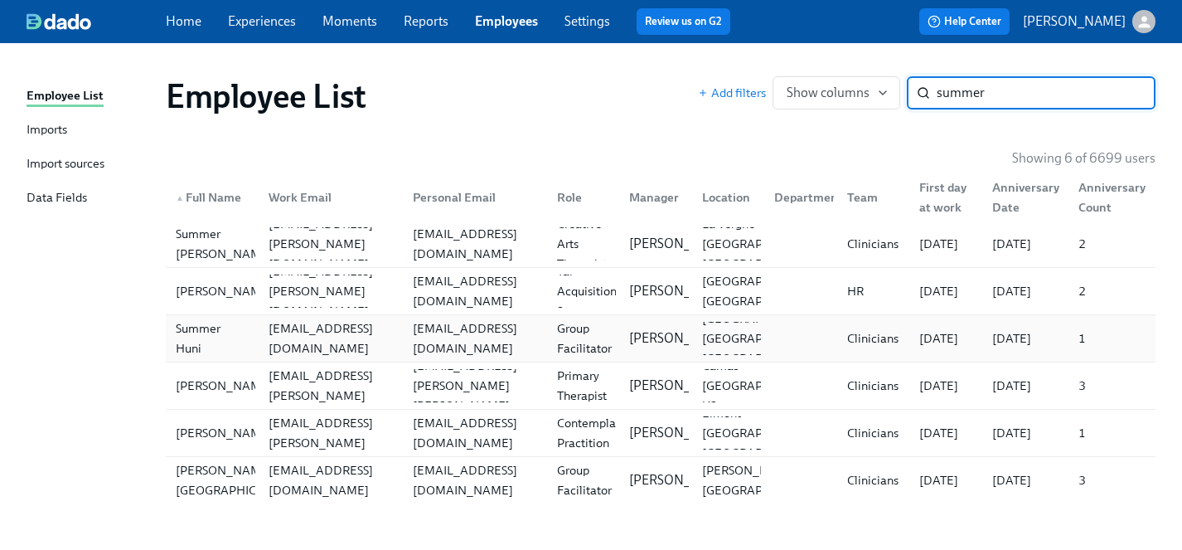
type input "summer"
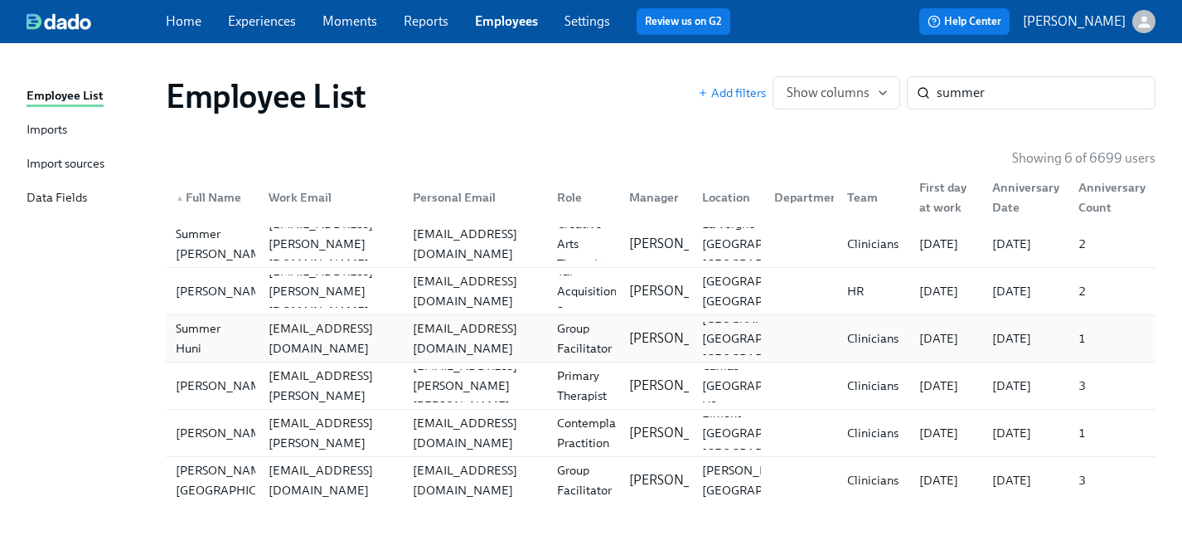
click at [186, 337] on div "Summer Huni" at bounding box center [212, 338] width 86 height 40
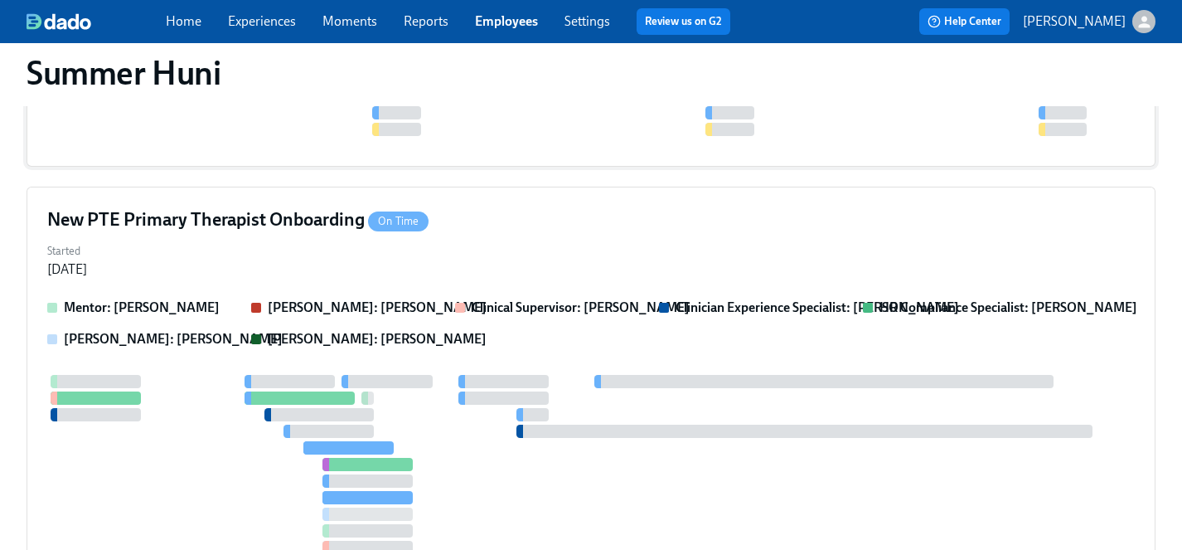
scroll to position [354, 0]
click at [478, 458] on div at bounding box center [591, 463] width 1088 height 179
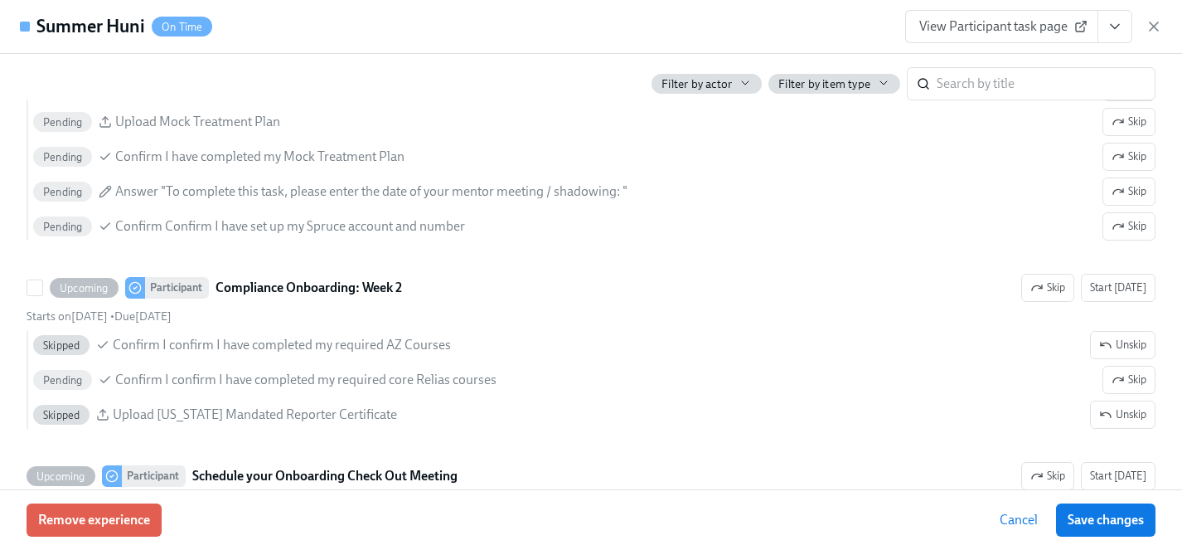
scroll to position [3190, 0]
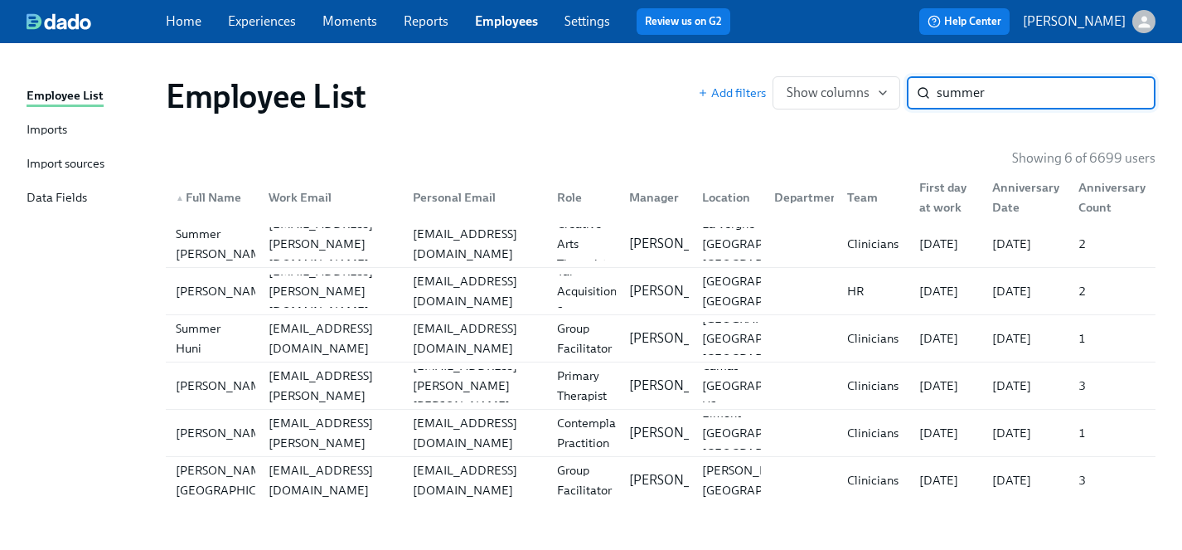
click at [269, 22] on link "Experiences" at bounding box center [262, 21] width 68 height 16
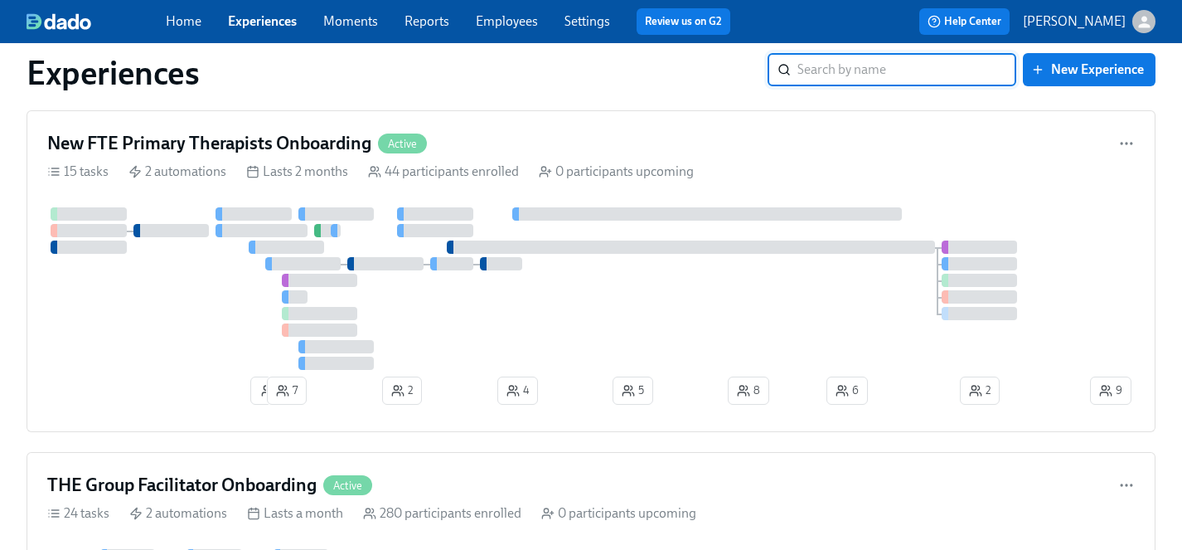
scroll to position [404, 0]
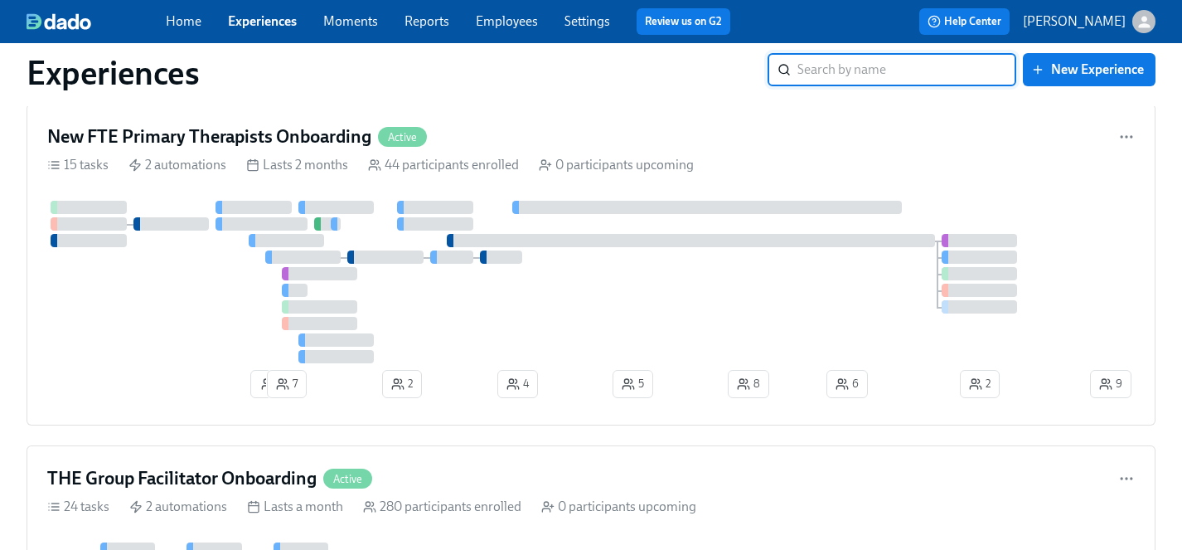
click at [505, 25] on link "Employees" at bounding box center [507, 21] width 62 height 16
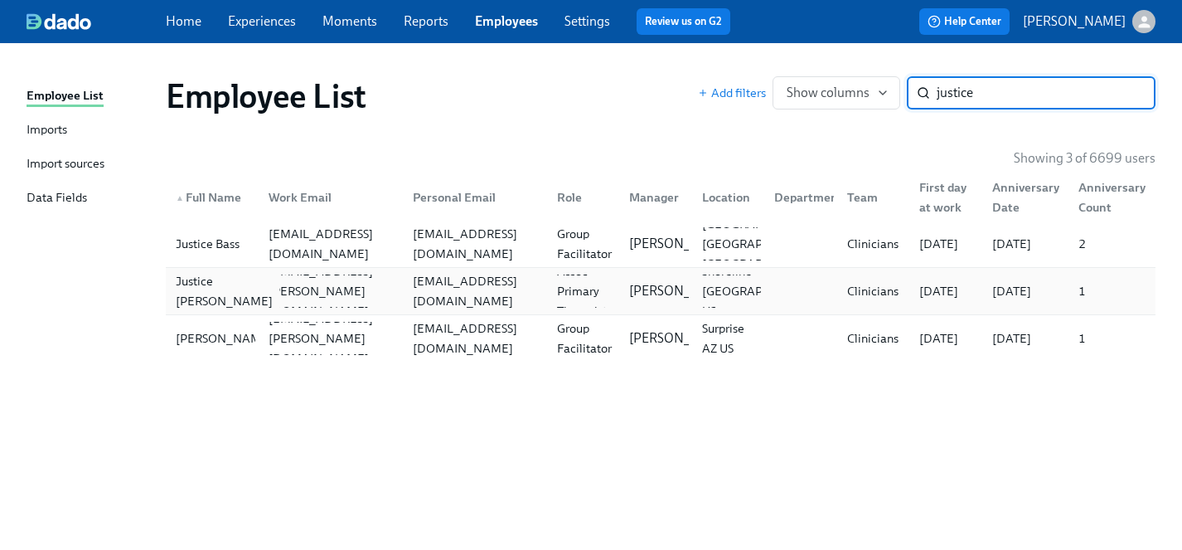
type input "justice"
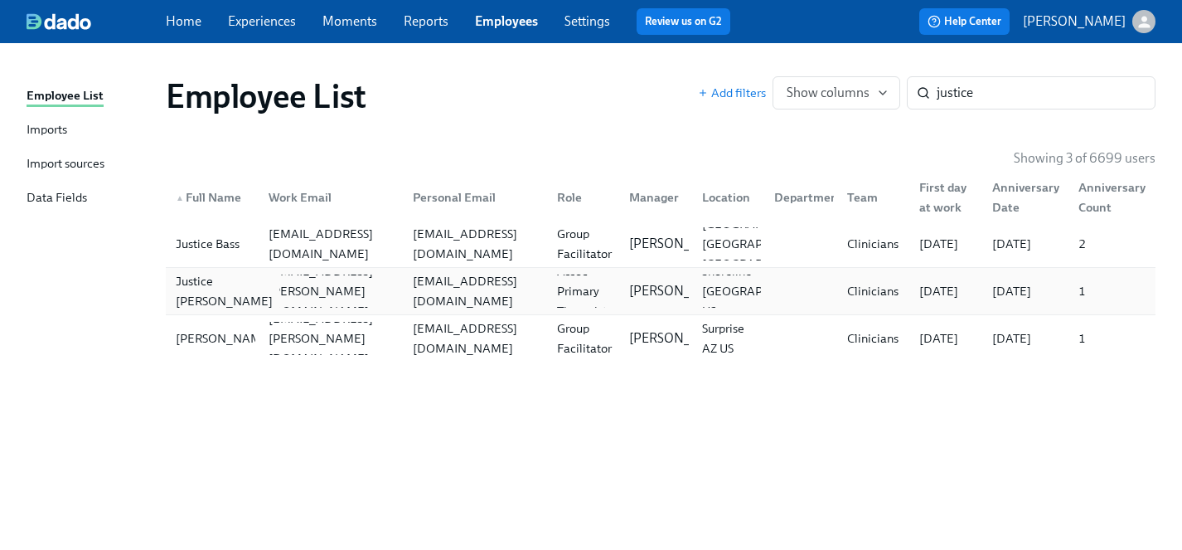
click at [195, 283] on div "Justice [PERSON_NAME]" at bounding box center [224, 291] width 110 height 40
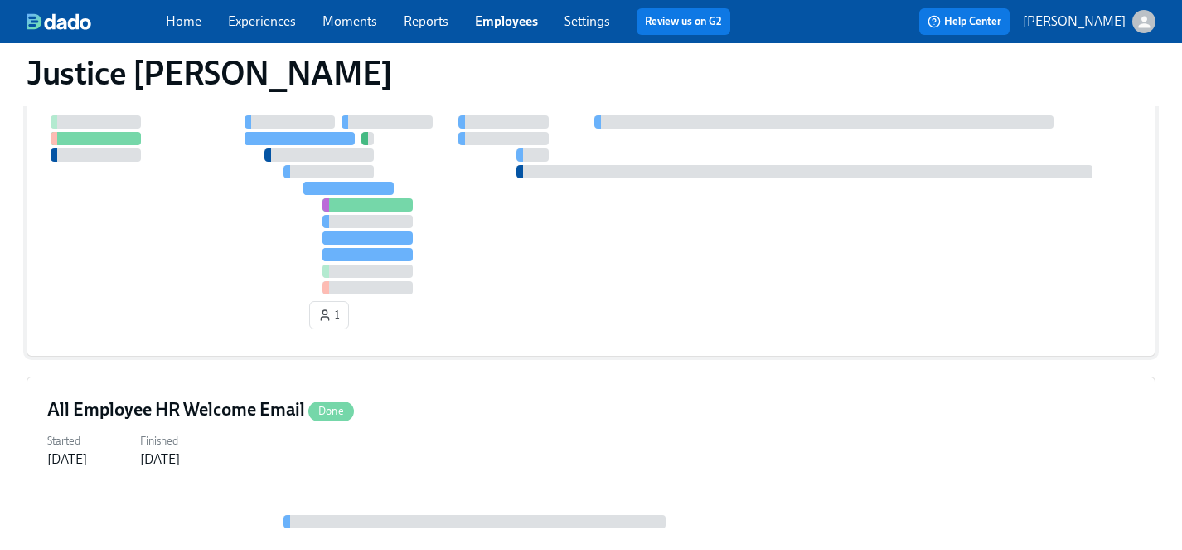
scroll to position [378, 0]
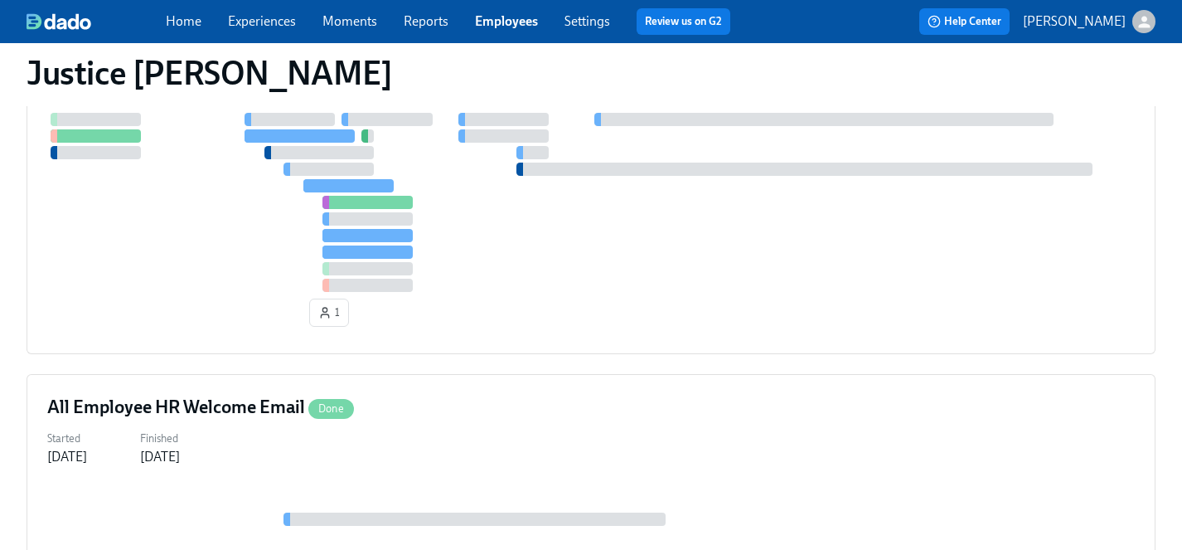
click at [257, 28] on link "Experiences" at bounding box center [262, 21] width 68 height 16
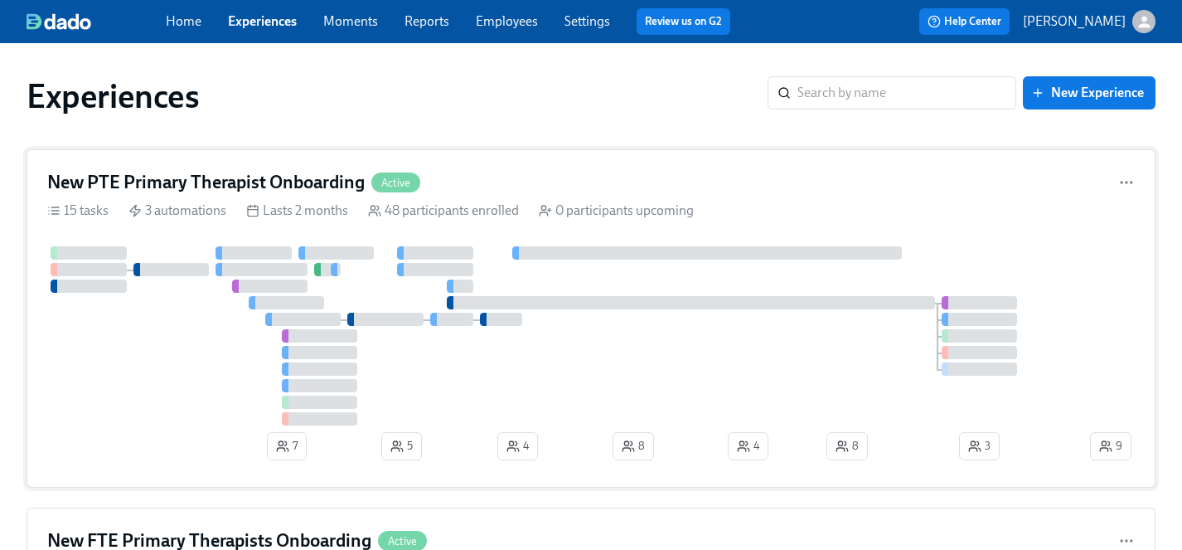
click at [510, 403] on div at bounding box center [566, 335] width 1039 height 179
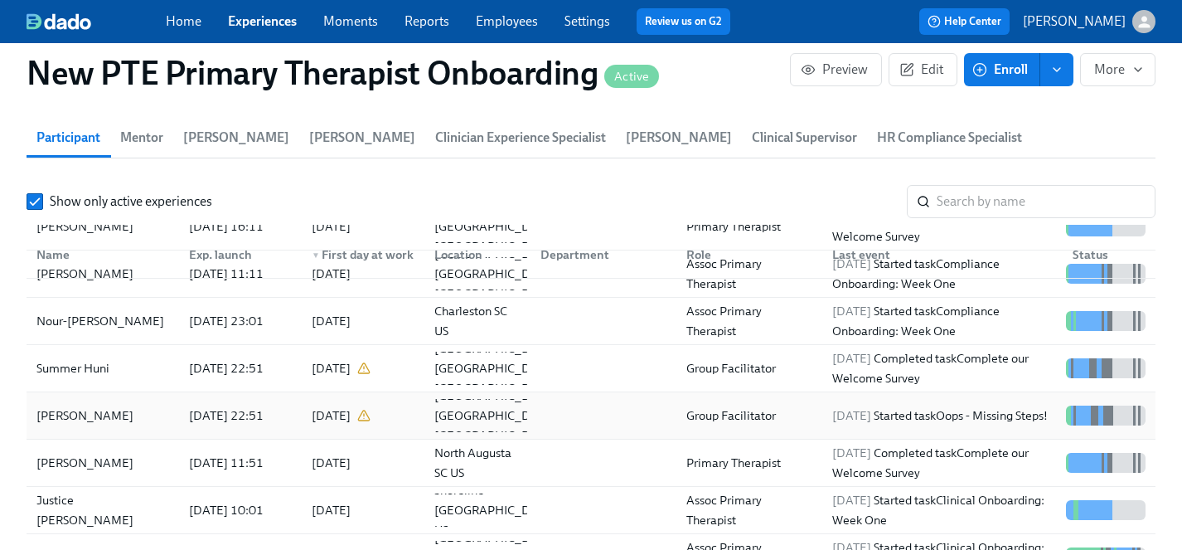
scroll to position [75, 0]
click at [85, 490] on div "Justice [PERSON_NAME]" at bounding box center [103, 510] width 146 height 40
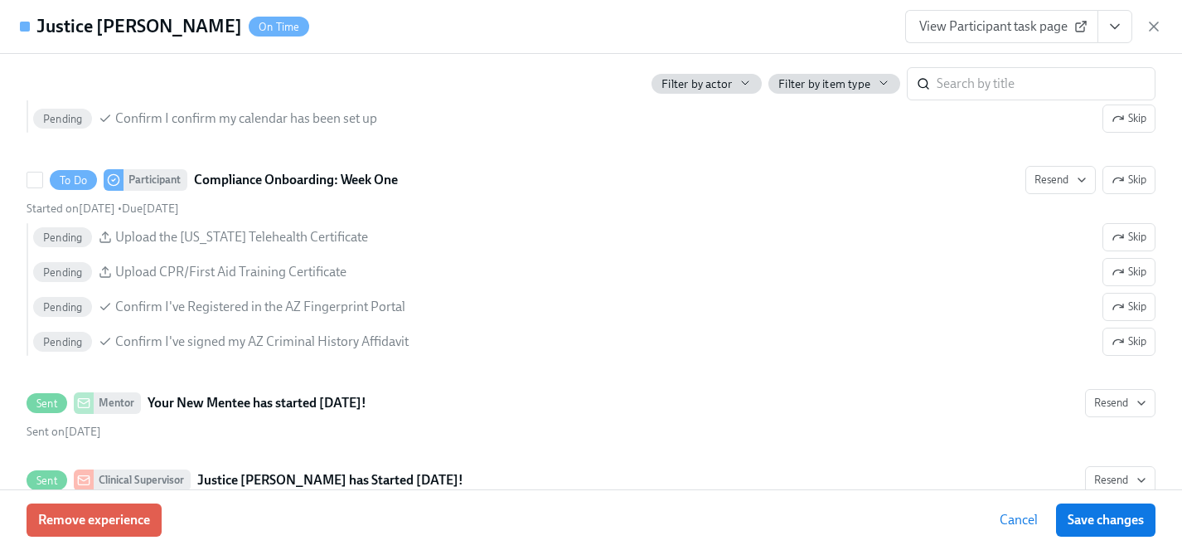
scroll to position [2268, 0]
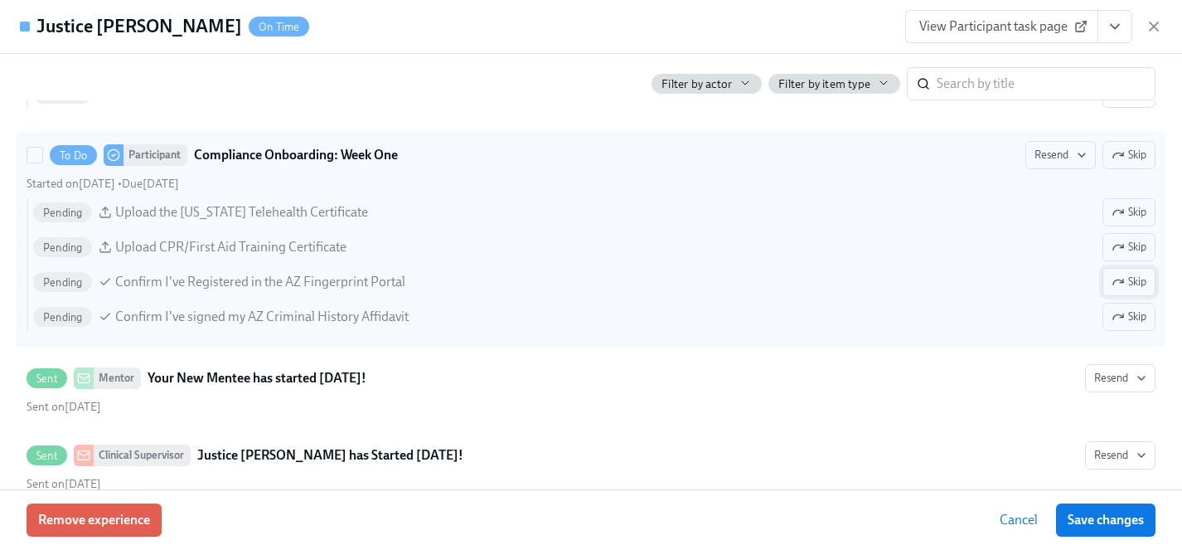
click at [1138, 279] on span "Skip" at bounding box center [1129, 282] width 35 height 17
click at [1132, 320] on span "Skip" at bounding box center [1129, 316] width 35 height 17
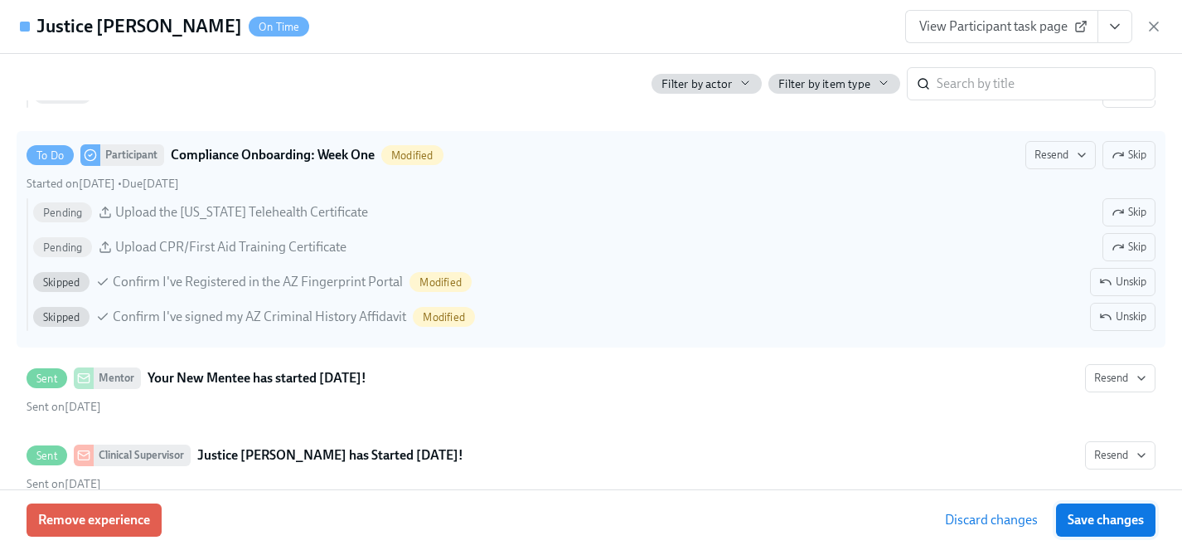
click at [1121, 518] on span "Save changes" at bounding box center [1106, 519] width 76 height 17
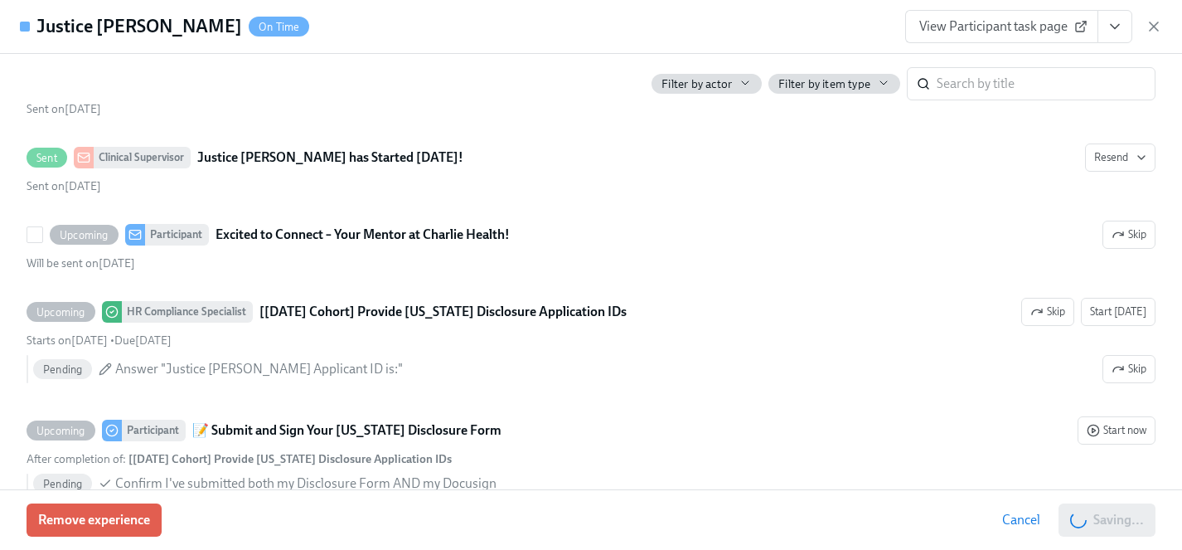
scroll to position [2573, 0]
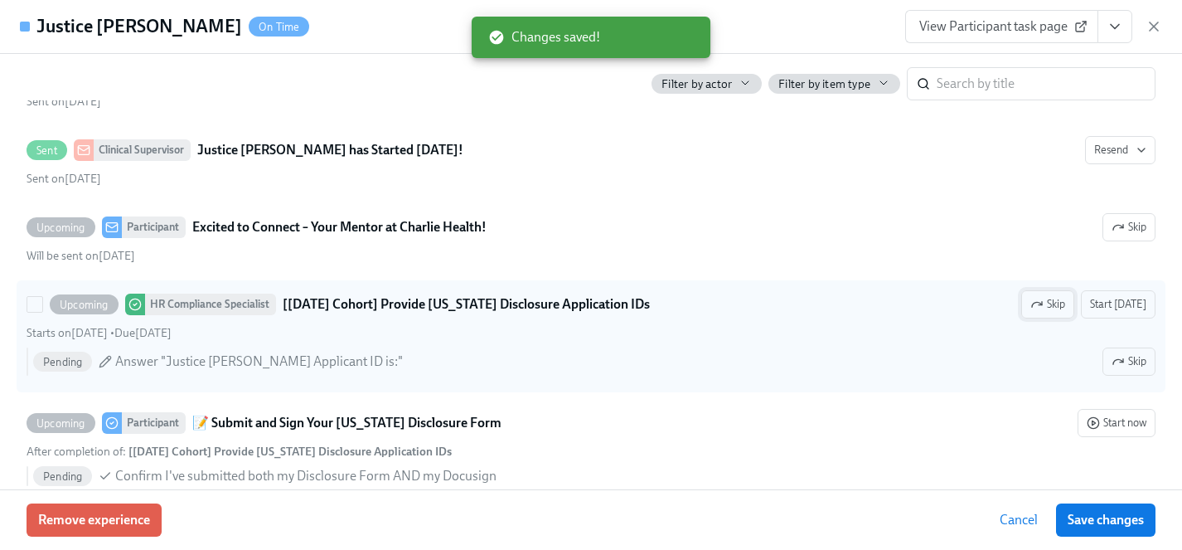
click at [1044, 298] on icon "button" at bounding box center [1036, 304] width 13 height 13
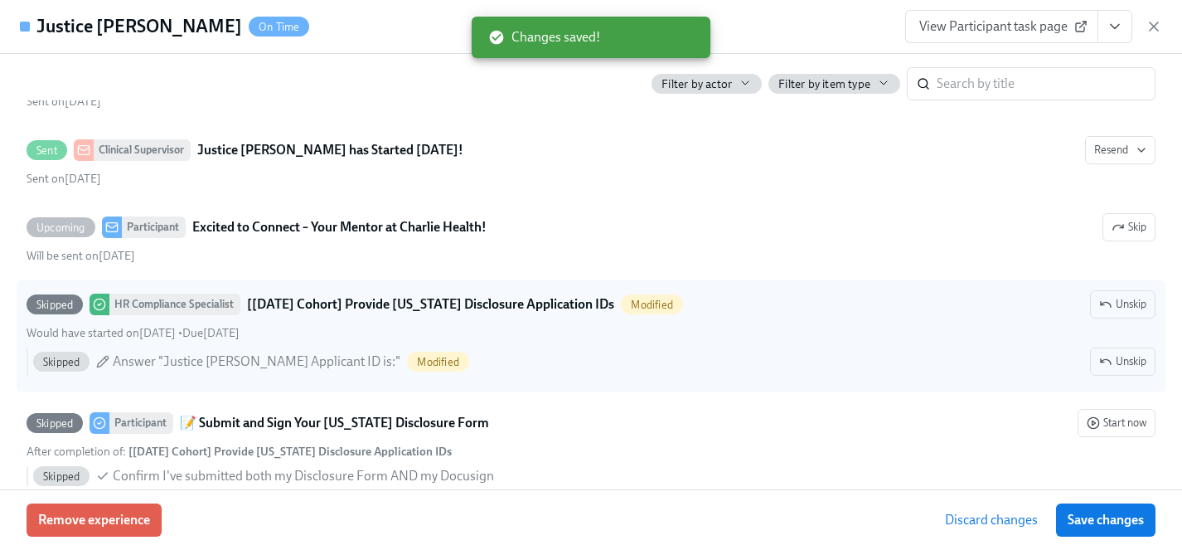
click at [1112, 518] on span "Save changes" at bounding box center [1106, 519] width 76 height 17
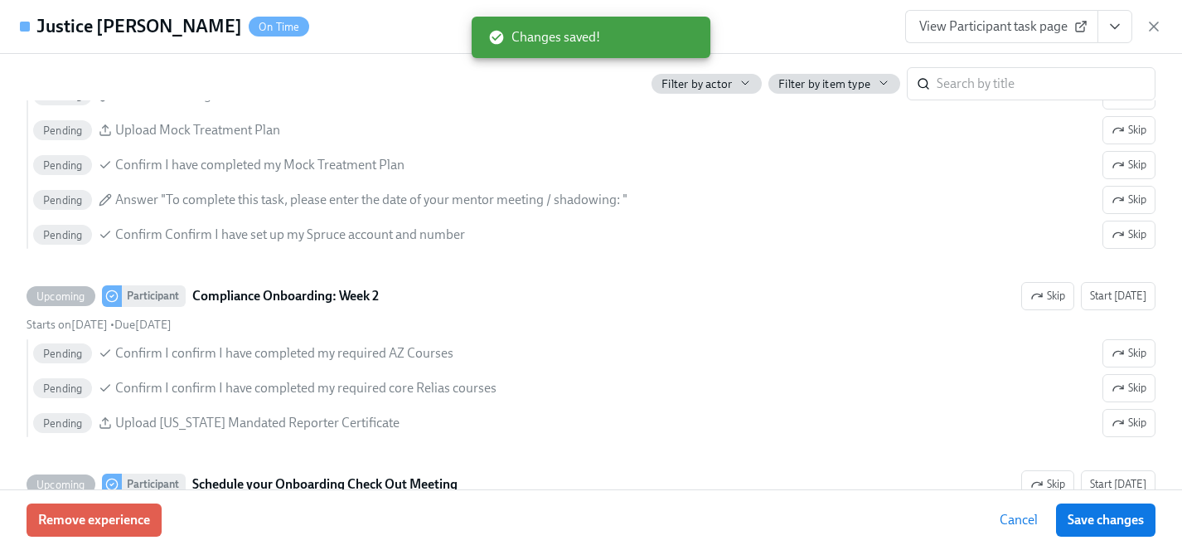
scroll to position [3220, 0]
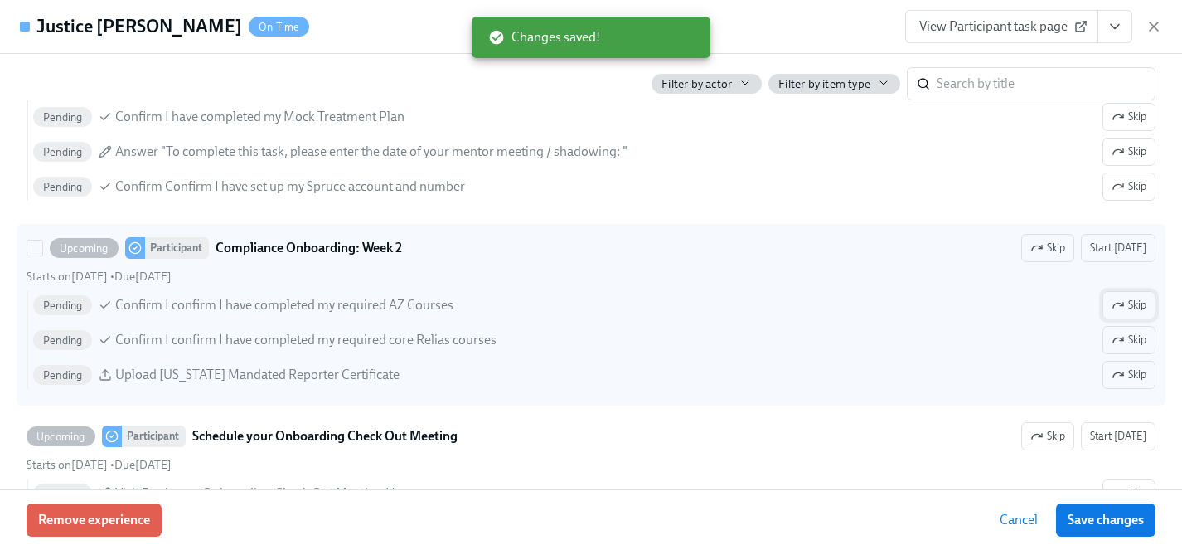
click at [1128, 305] on span "Skip" at bounding box center [1129, 305] width 35 height 17
click at [1128, 376] on span "Skip" at bounding box center [1129, 374] width 35 height 17
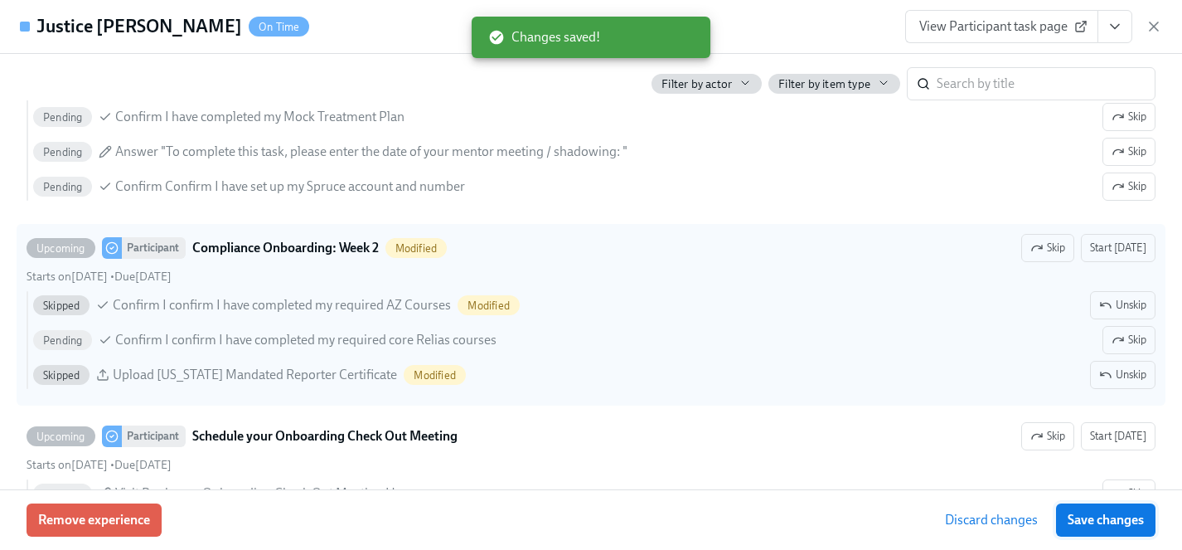
click at [1100, 517] on span "Save changes" at bounding box center [1106, 519] width 76 height 17
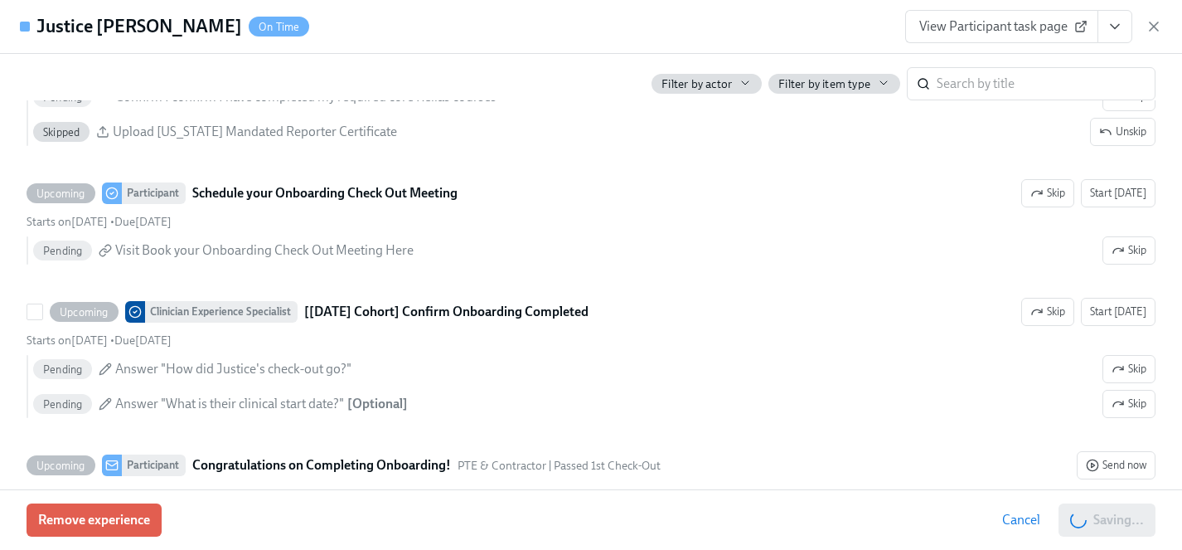
scroll to position [3498, 0]
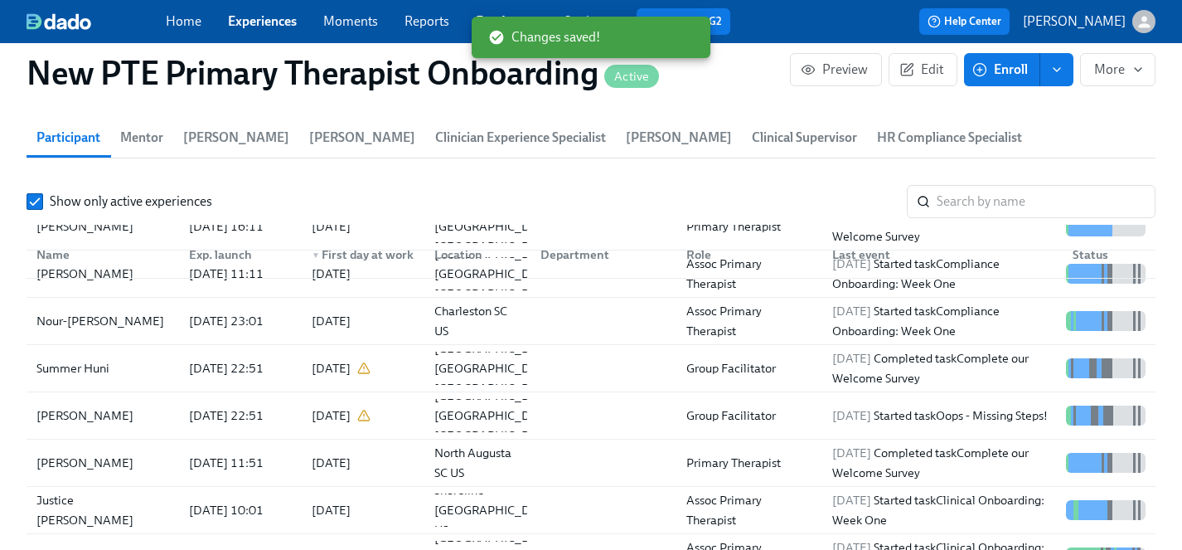
click at [250, 14] on link "Experiences" at bounding box center [262, 21] width 69 height 16
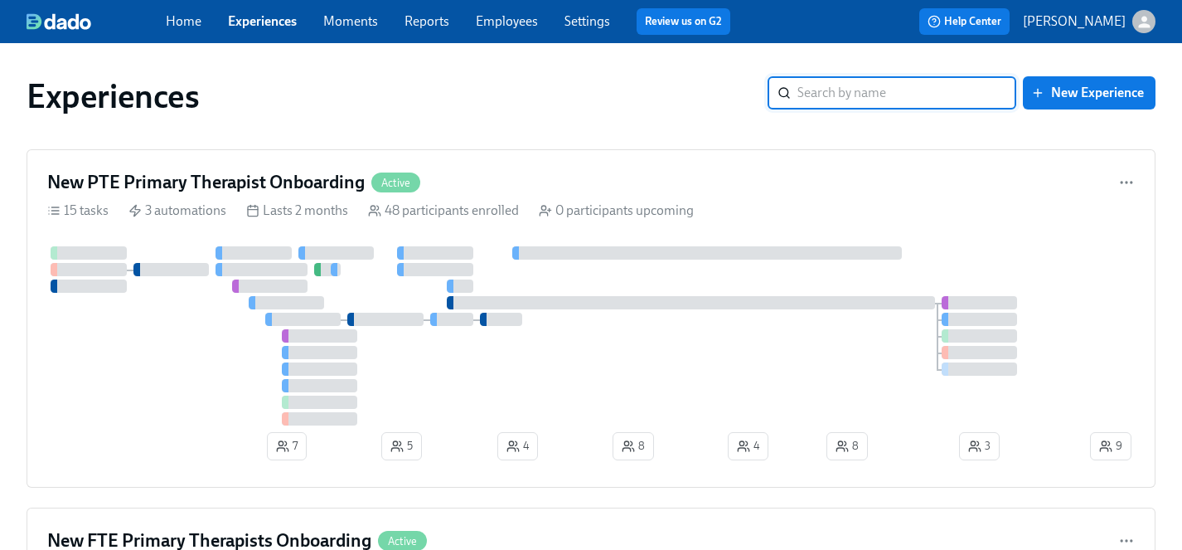
click at [511, 18] on link "Employees" at bounding box center [507, 21] width 62 height 16
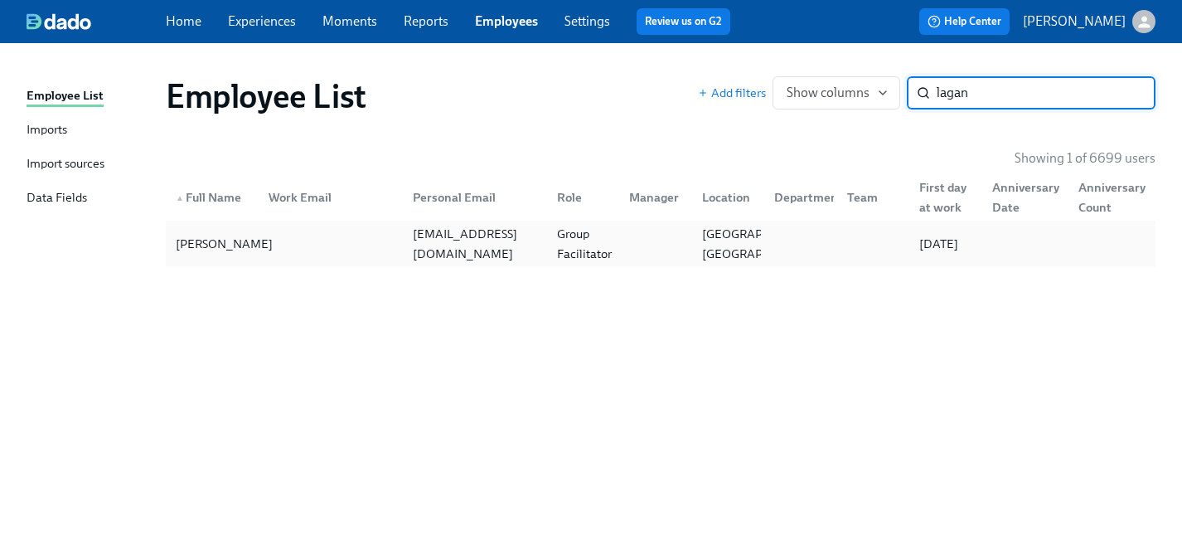
type input "lagan"
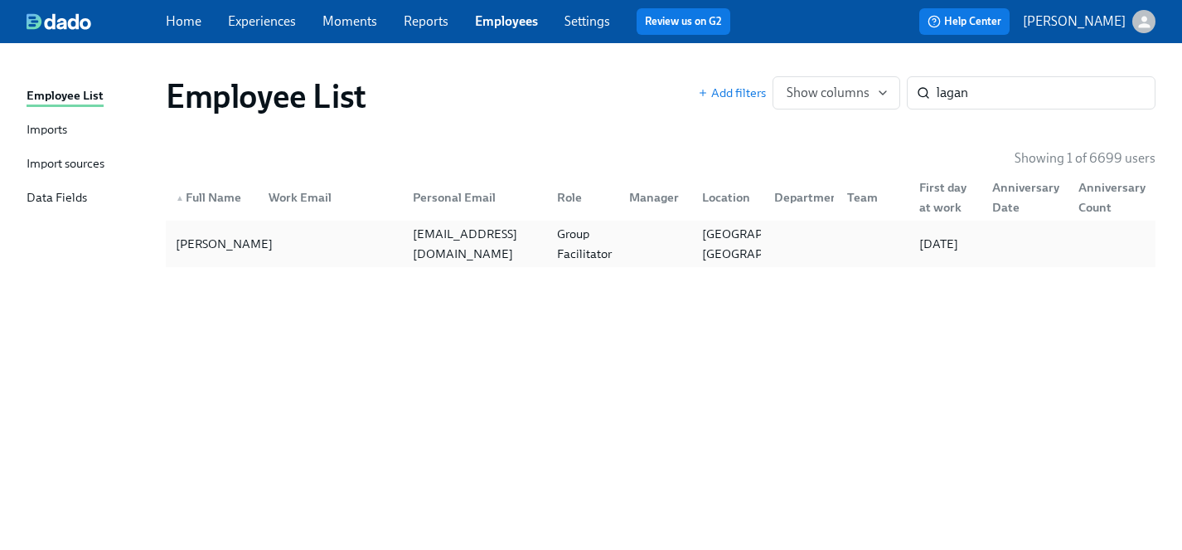
click at [208, 245] on div "[PERSON_NAME]" at bounding box center [224, 244] width 110 height 20
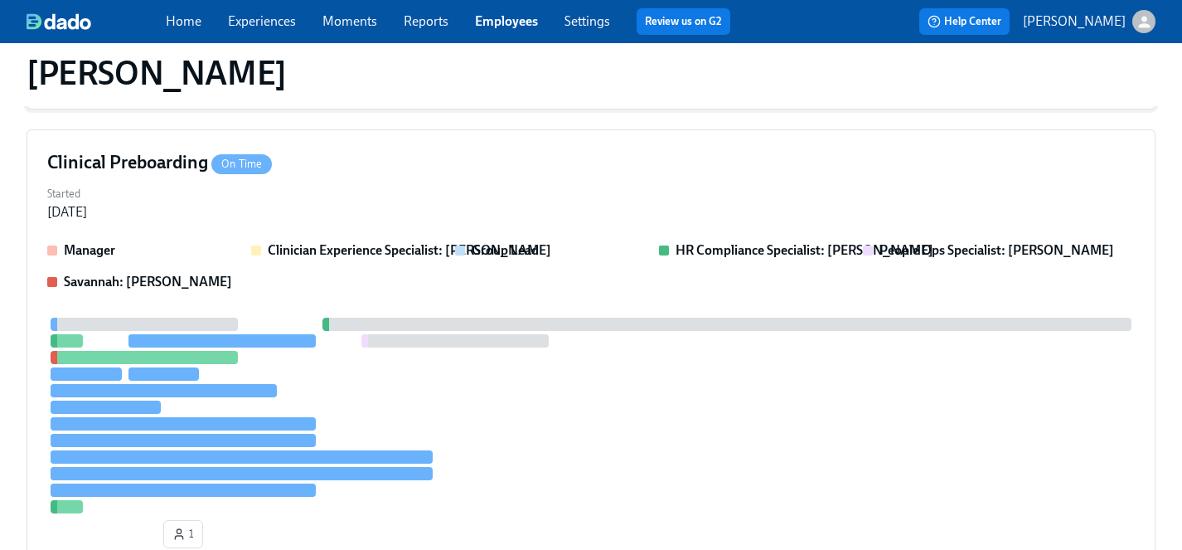
scroll to position [358, 0]
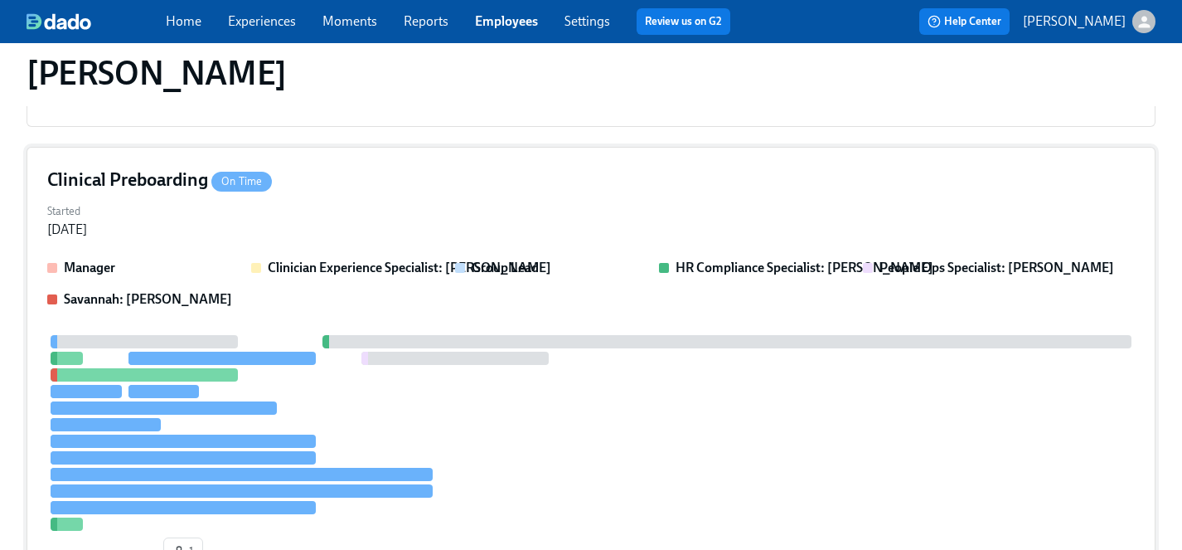
click at [594, 427] on div at bounding box center [591, 433] width 1088 height 196
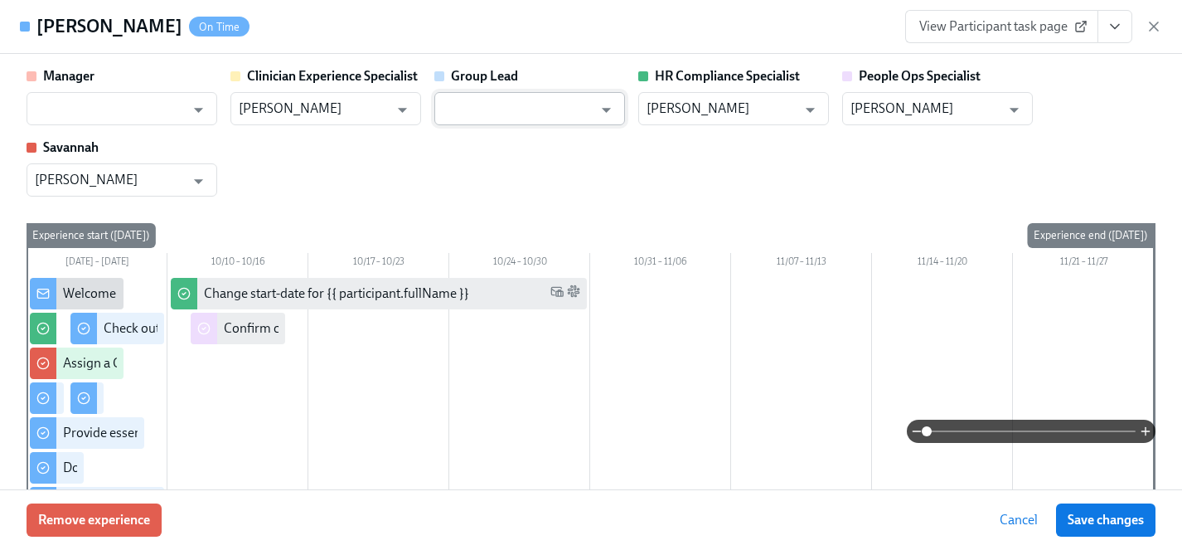
click at [475, 109] on input "text" at bounding box center [518, 108] width 150 height 33
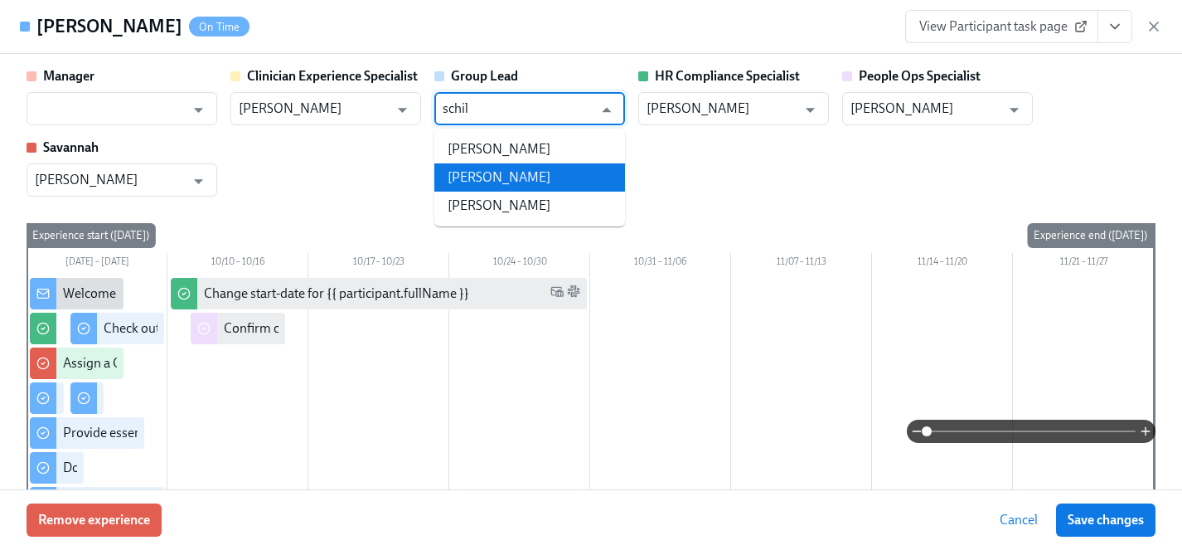
click at [495, 175] on li "[PERSON_NAME]" at bounding box center [529, 177] width 191 height 28
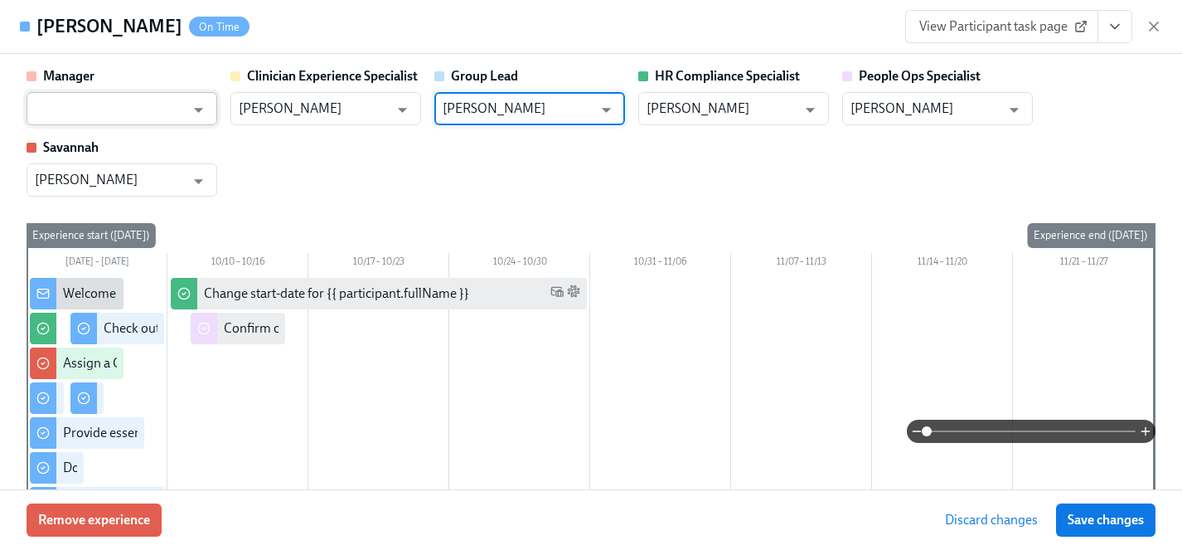
type input "[PERSON_NAME]"
click at [174, 110] on input "text" at bounding box center [110, 108] width 150 height 33
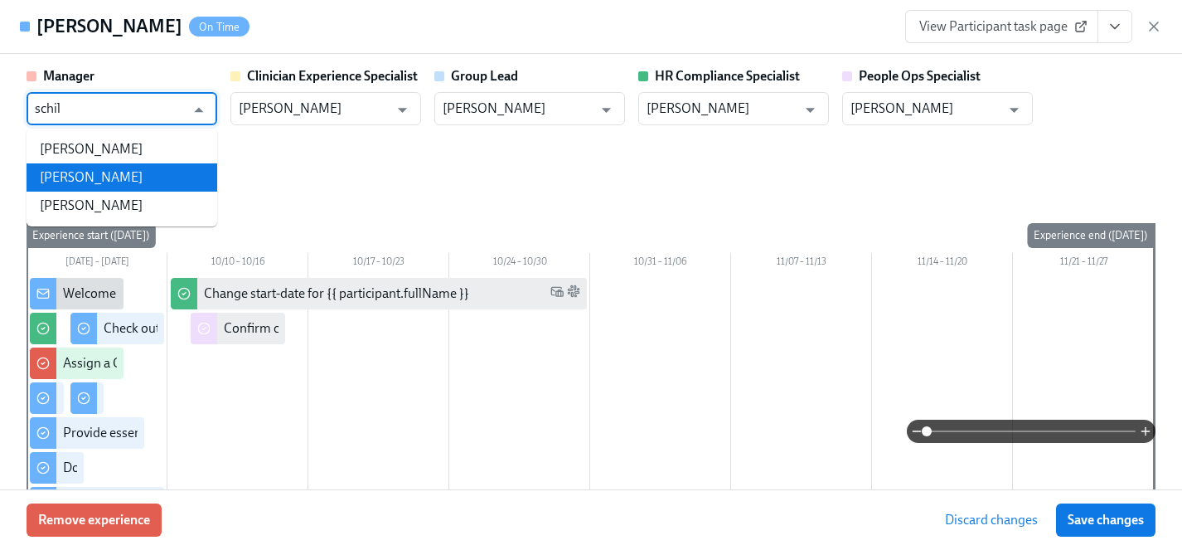
click at [131, 177] on li "[PERSON_NAME]" at bounding box center [122, 177] width 191 height 28
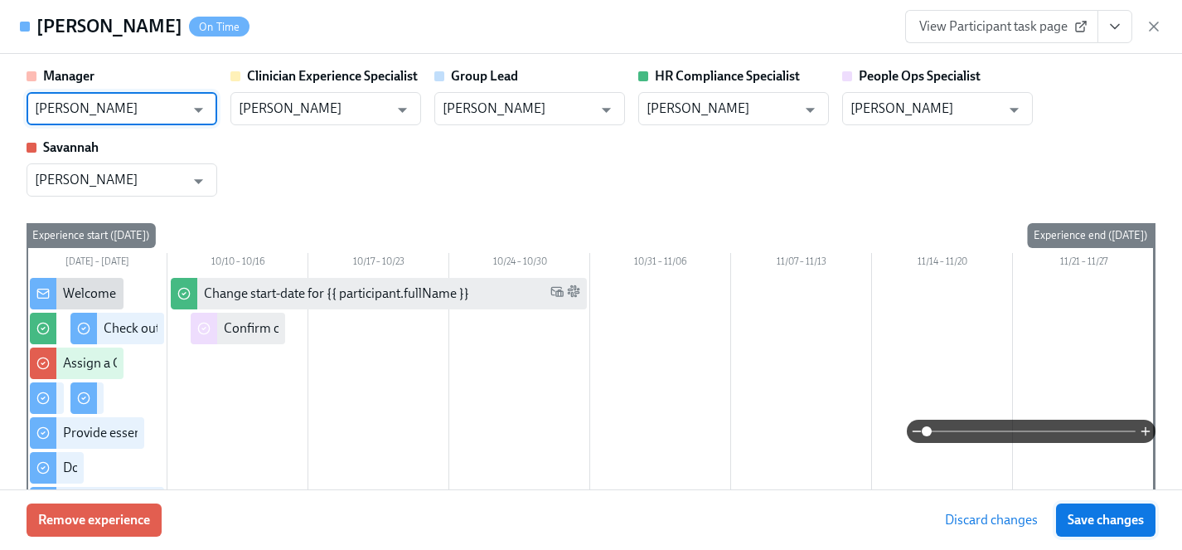
type input "[PERSON_NAME]"
click at [1107, 518] on span "Save changes" at bounding box center [1106, 519] width 76 height 17
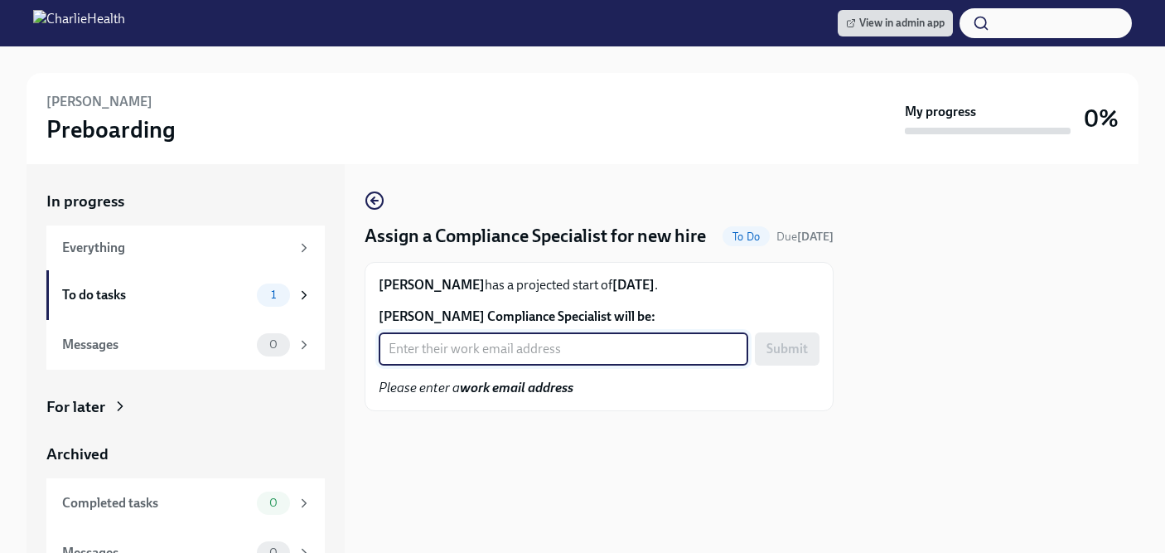
click at [457, 366] on input "Tiffany Lovelady Wells's Compliance Specialist will be:" at bounding box center [564, 348] width 370 height 33
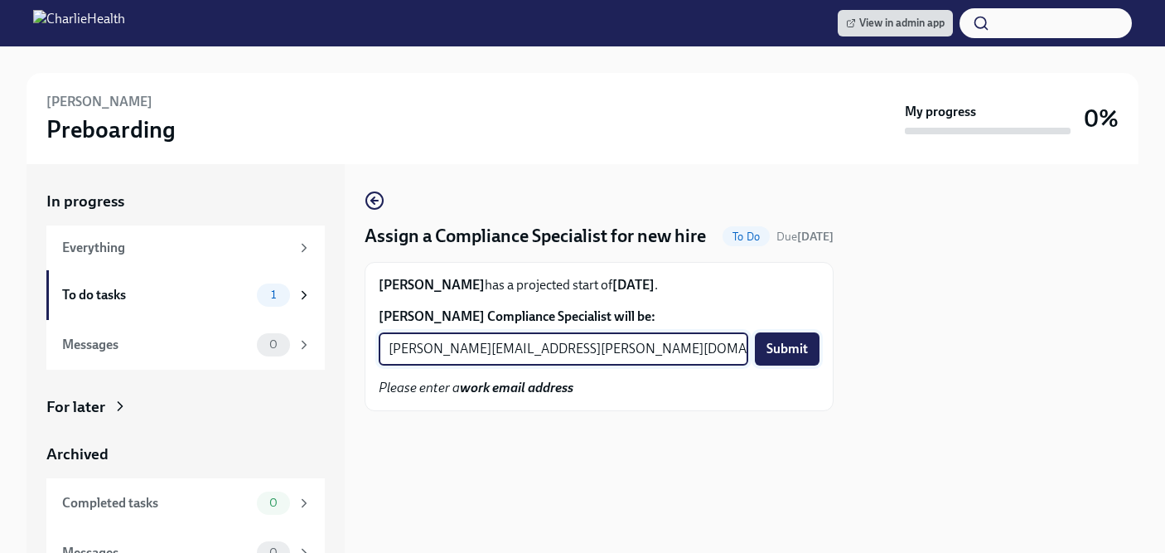
type input "chelsey.mendoza@charliehealth.com"
click at [782, 357] on span "Submit" at bounding box center [787, 349] width 41 height 17
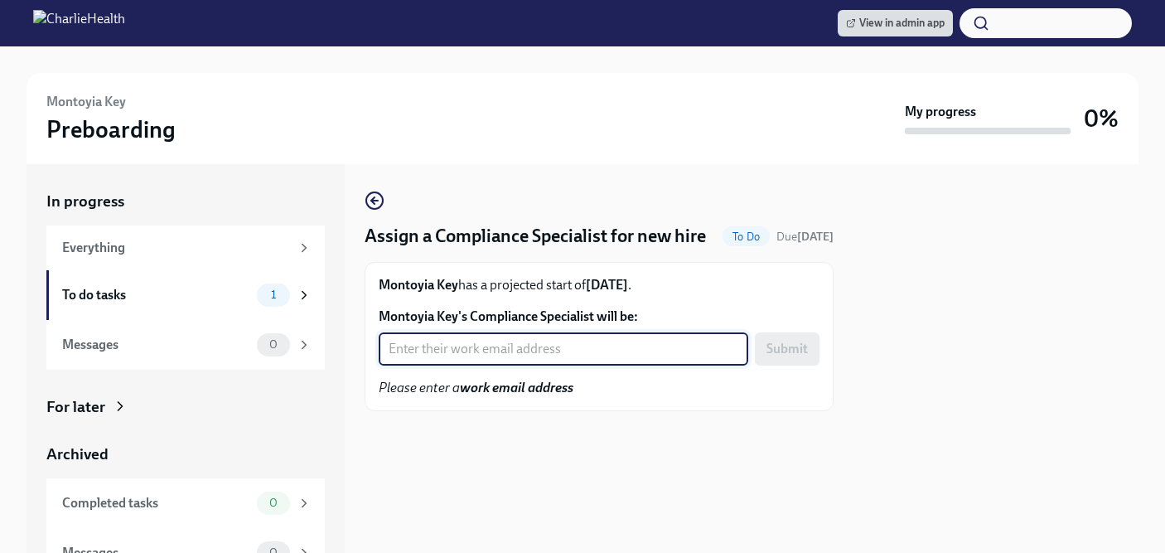
click at [469, 366] on input "Montoyia Key's Compliance Specialist will be:" at bounding box center [564, 348] width 370 height 33
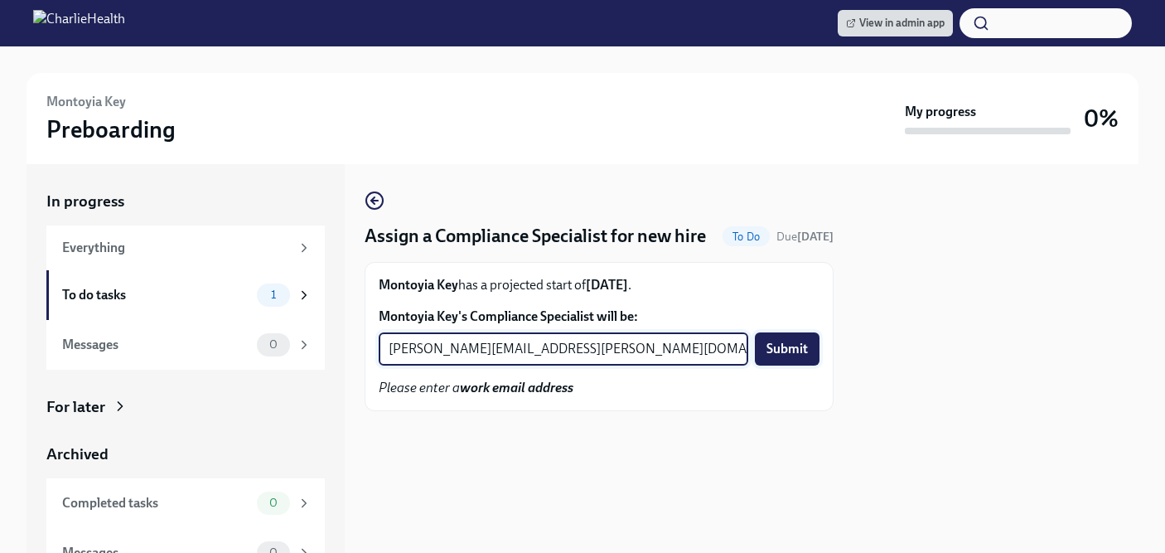
type input "[PERSON_NAME][EMAIL_ADDRESS][PERSON_NAME][DOMAIN_NAME]"
click at [800, 357] on span "Submit" at bounding box center [787, 349] width 41 height 17
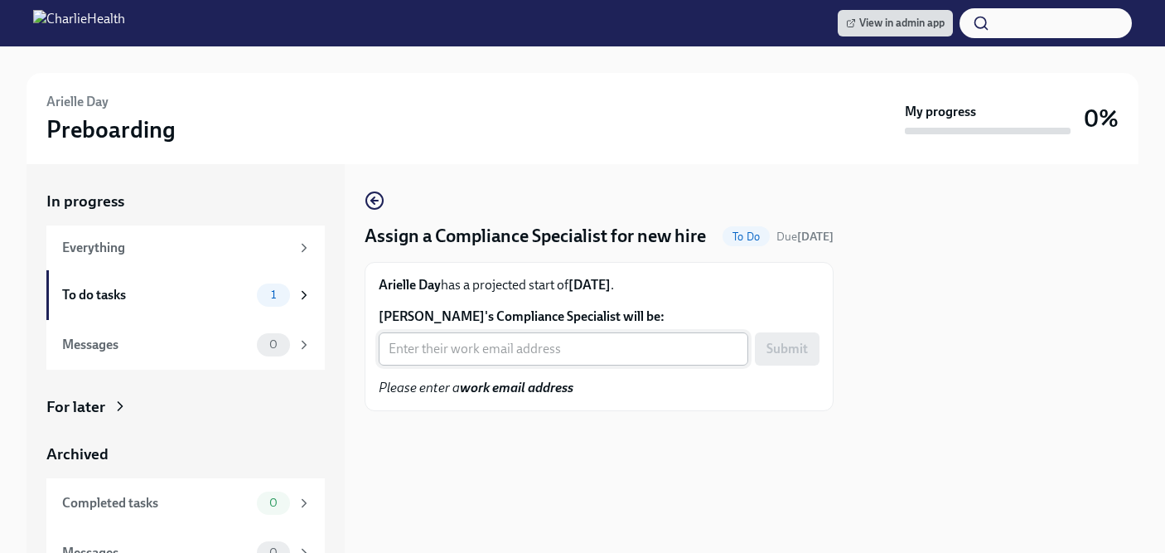
click at [539, 366] on input "Arielle Day's Compliance Specialist will be:" at bounding box center [564, 348] width 370 height 33
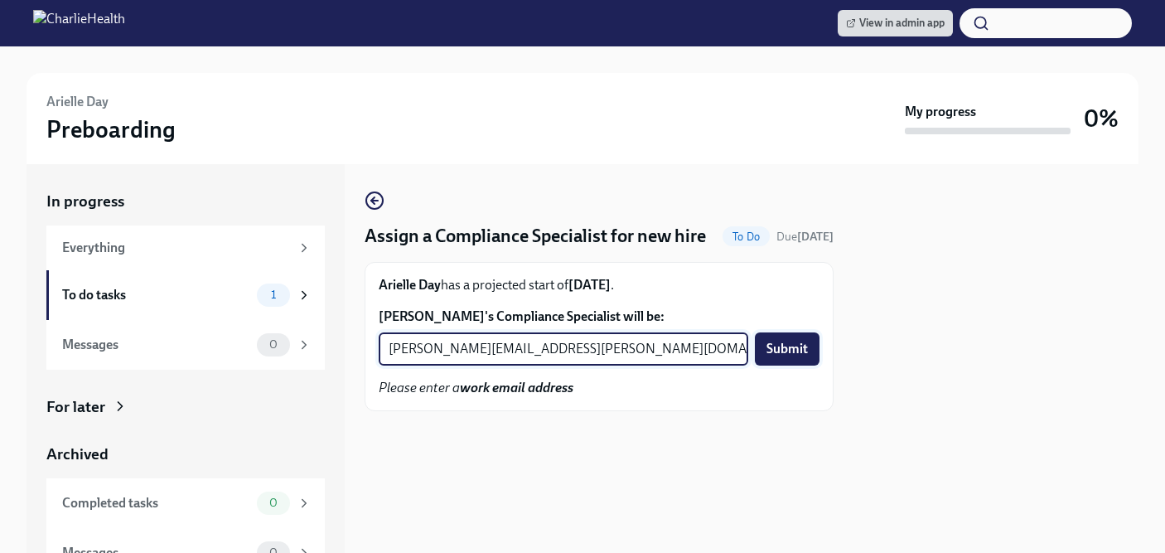
type input "jessica.barrett@charliehealth.com"
click at [782, 357] on span "Submit" at bounding box center [787, 349] width 41 height 17
